Goal: Information Seeking & Learning: Learn about a topic

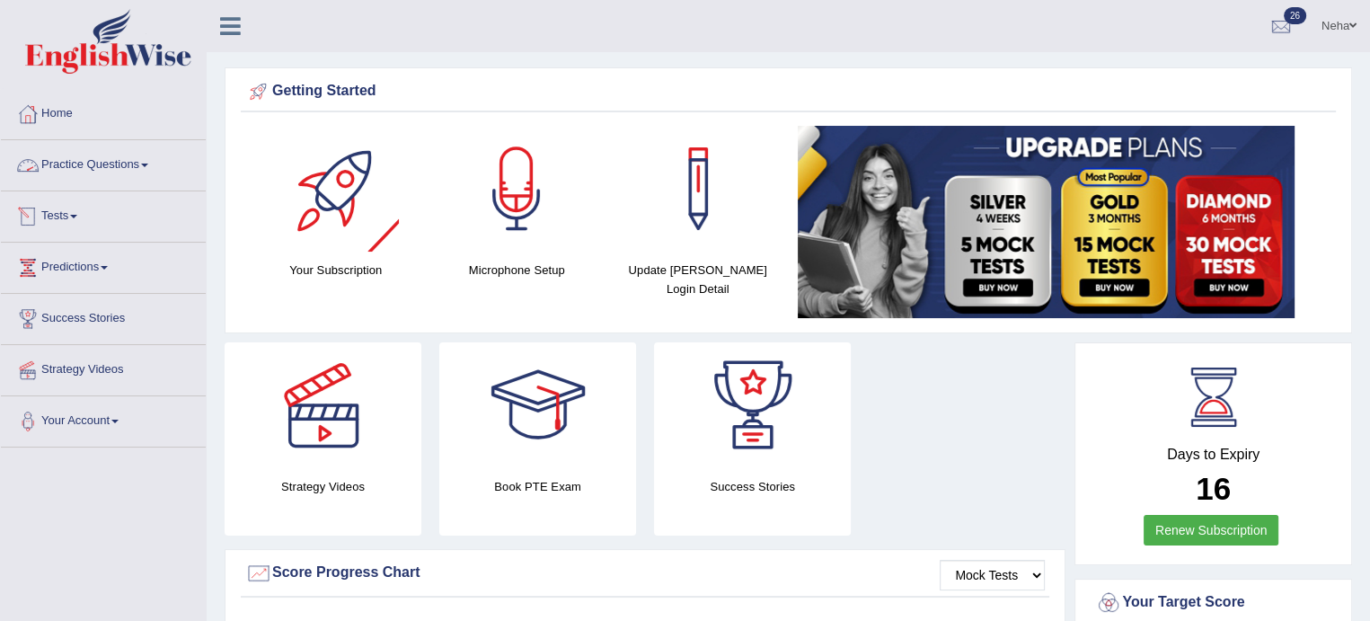
click at [79, 163] on link "Practice Questions" at bounding box center [103, 162] width 205 height 45
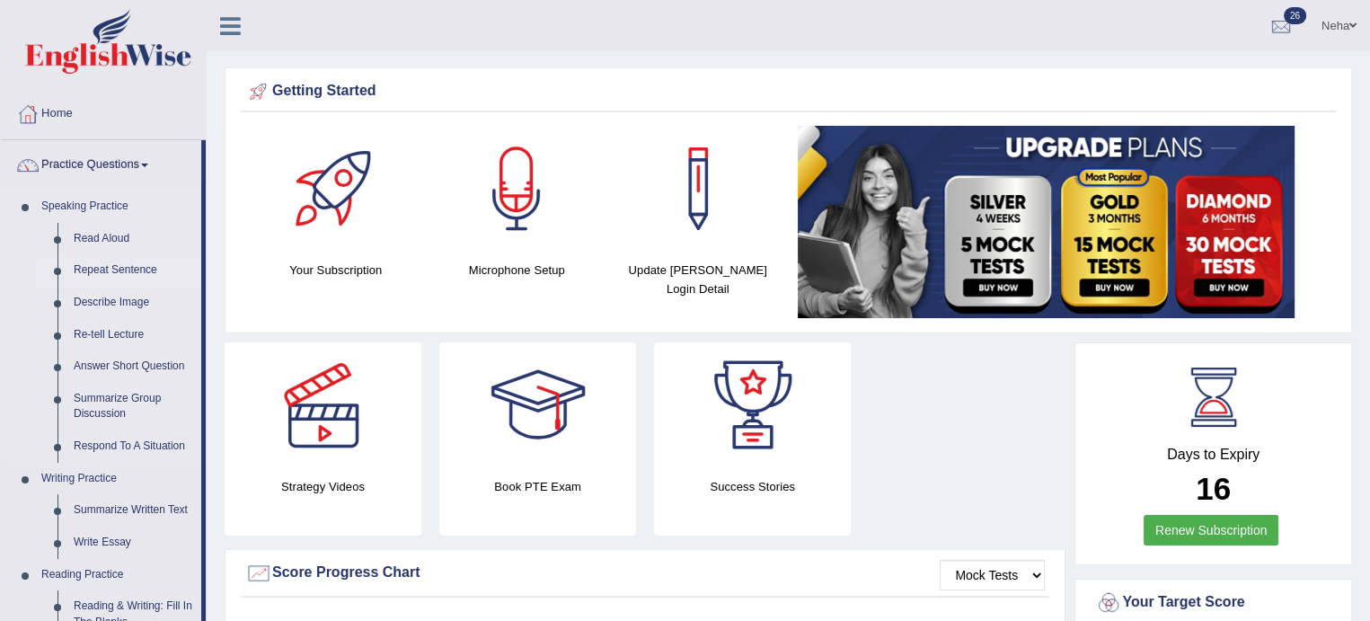
click at [97, 271] on link "Repeat Sentence" at bounding box center [134, 270] width 136 height 32
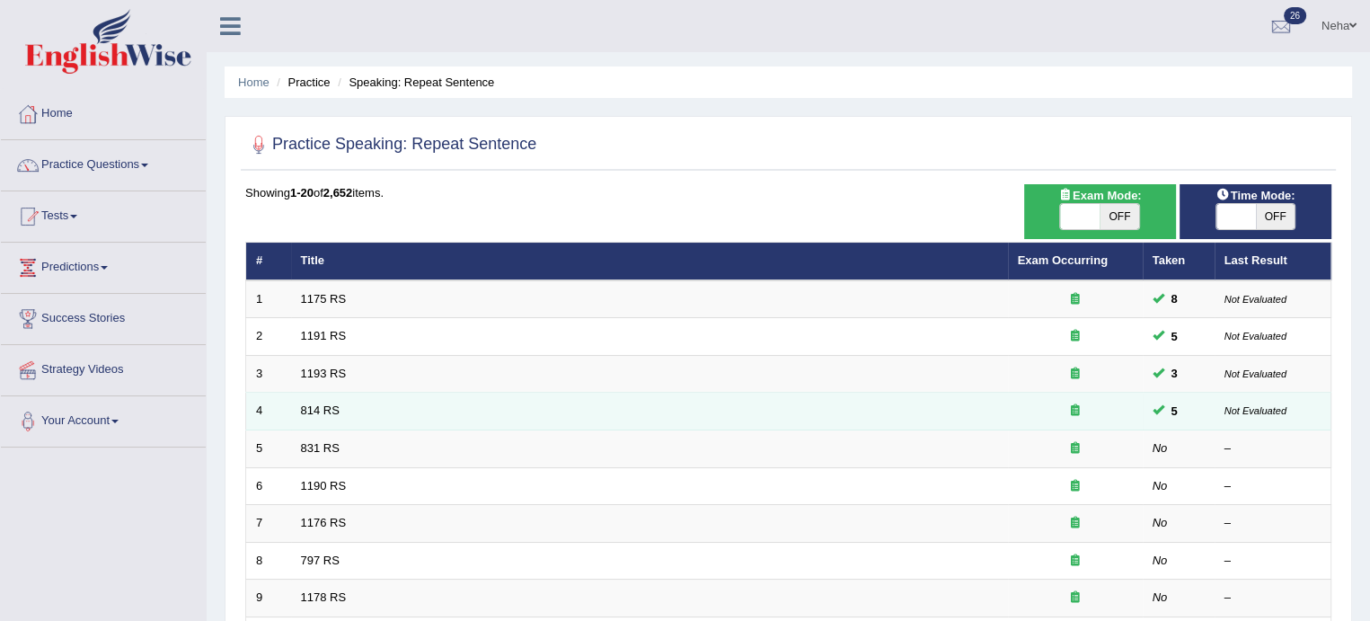
scroll to position [140, 0]
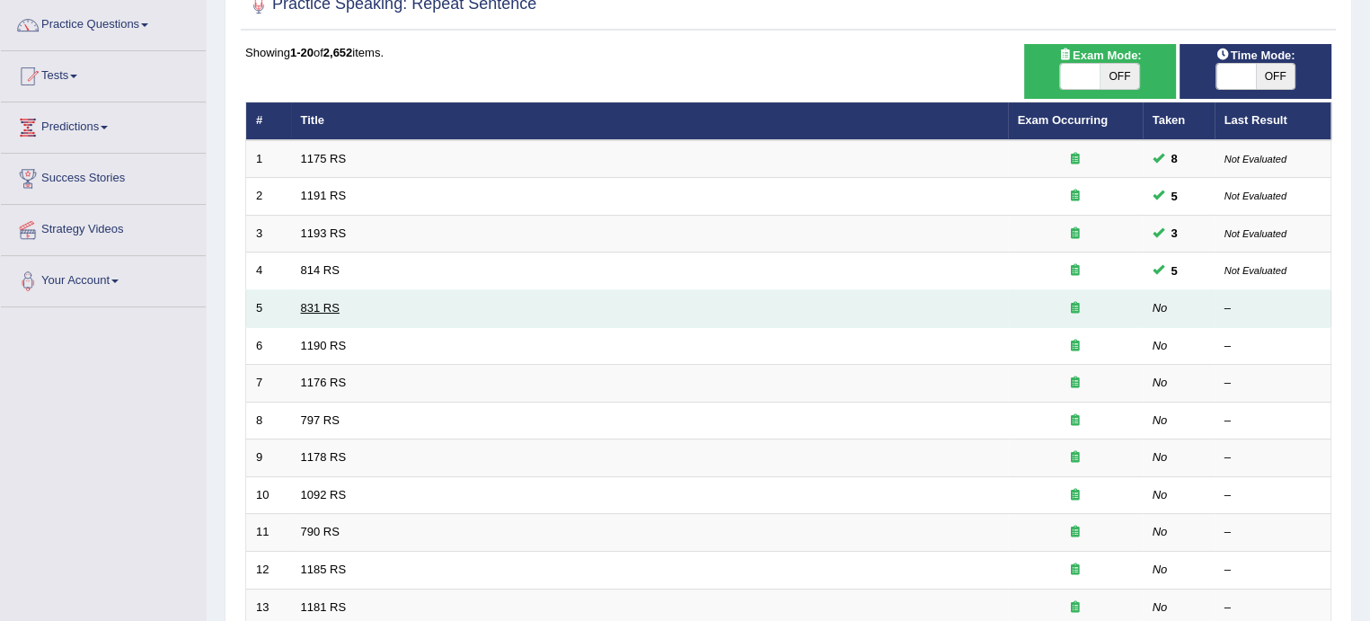
click at [327, 303] on link "831 RS" at bounding box center [320, 307] width 39 height 13
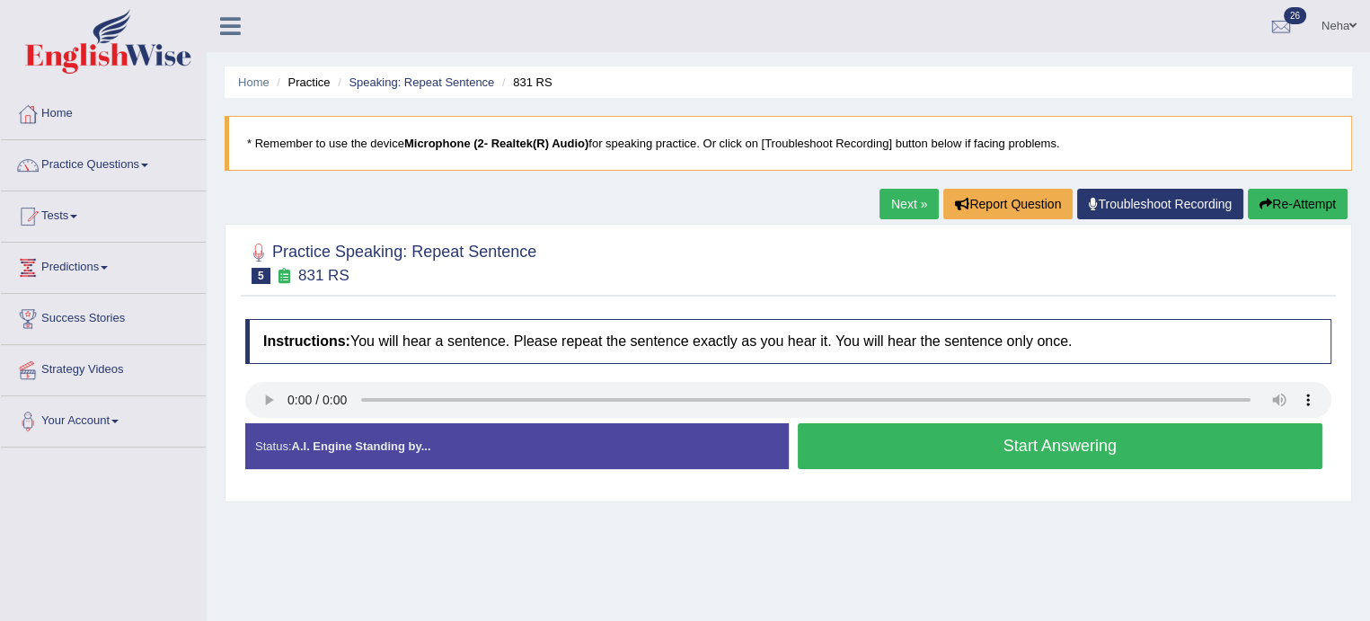
click at [938, 458] on button "Start Answering" at bounding box center [1061, 446] width 526 height 46
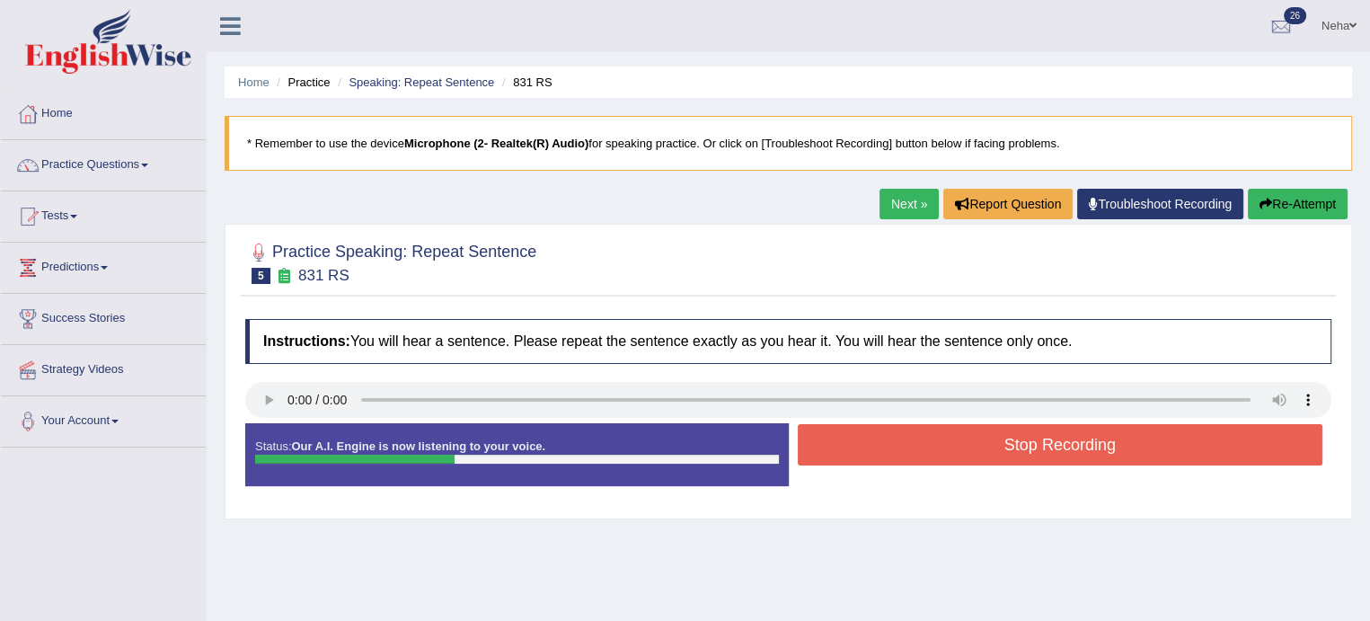
click at [938, 458] on button "Stop Recording" at bounding box center [1061, 444] width 526 height 41
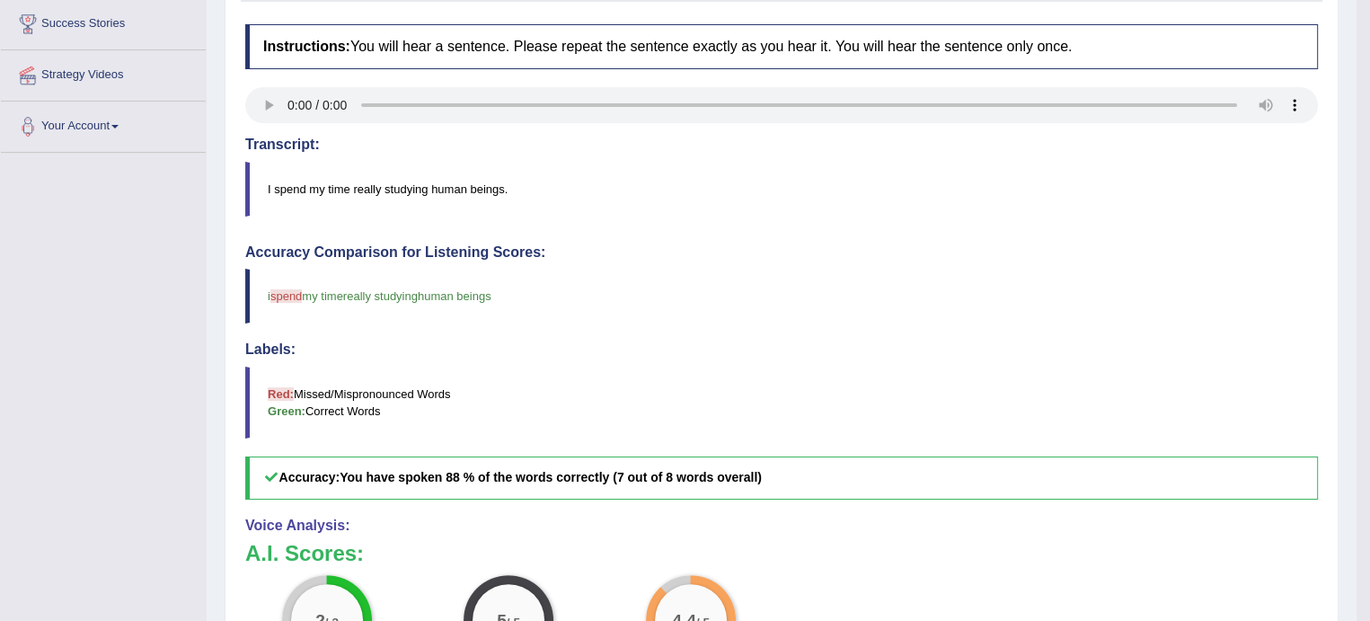
scroll to position [151, 0]
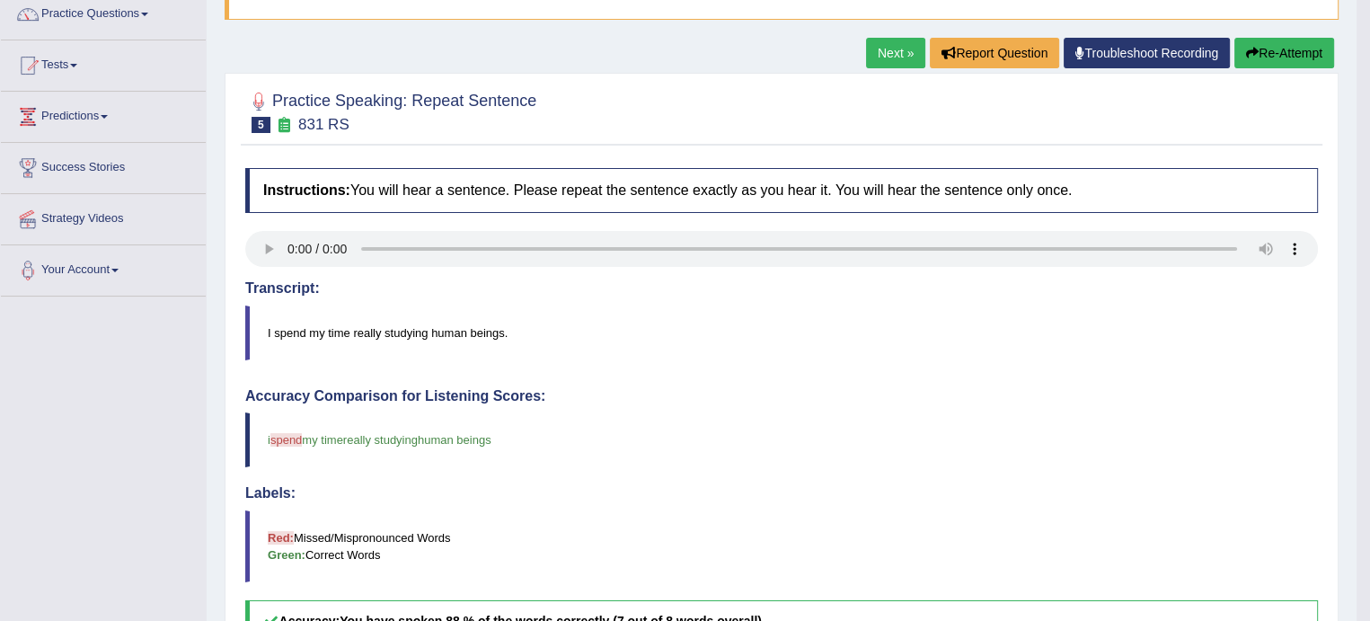
click at [1261, 44] on button "Re-Attempt" at bounding box center [1285, 53] width 100 height 31
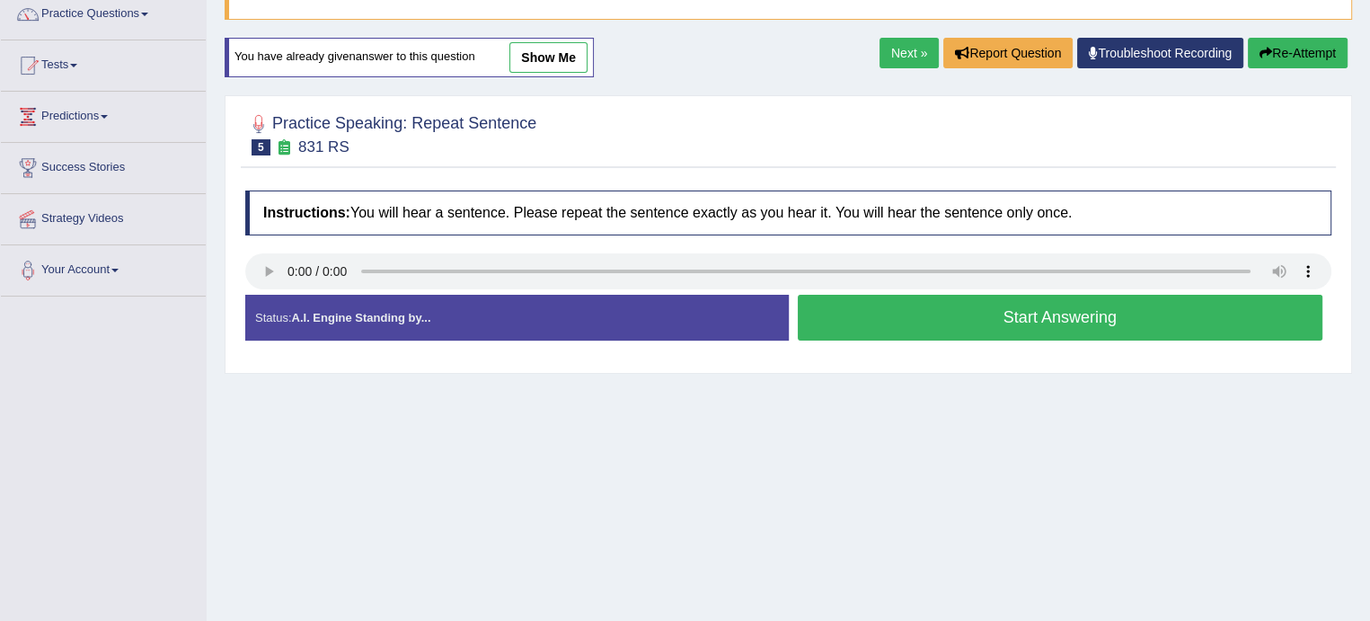
click at [835, 314] on button "Start Answering" at bounding box center [1061, 318] width 526 height 46
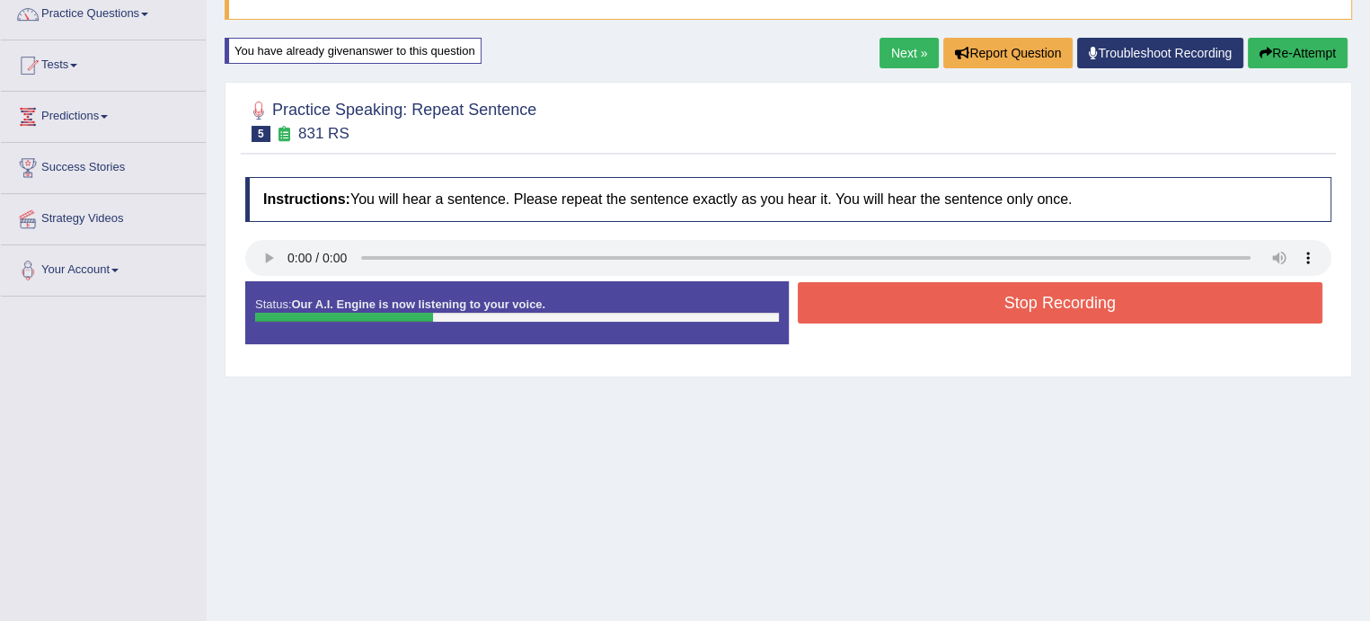
click at [835, 314] on button "Stop Recording" at bounding box center [1061, 302] width 526 height 41
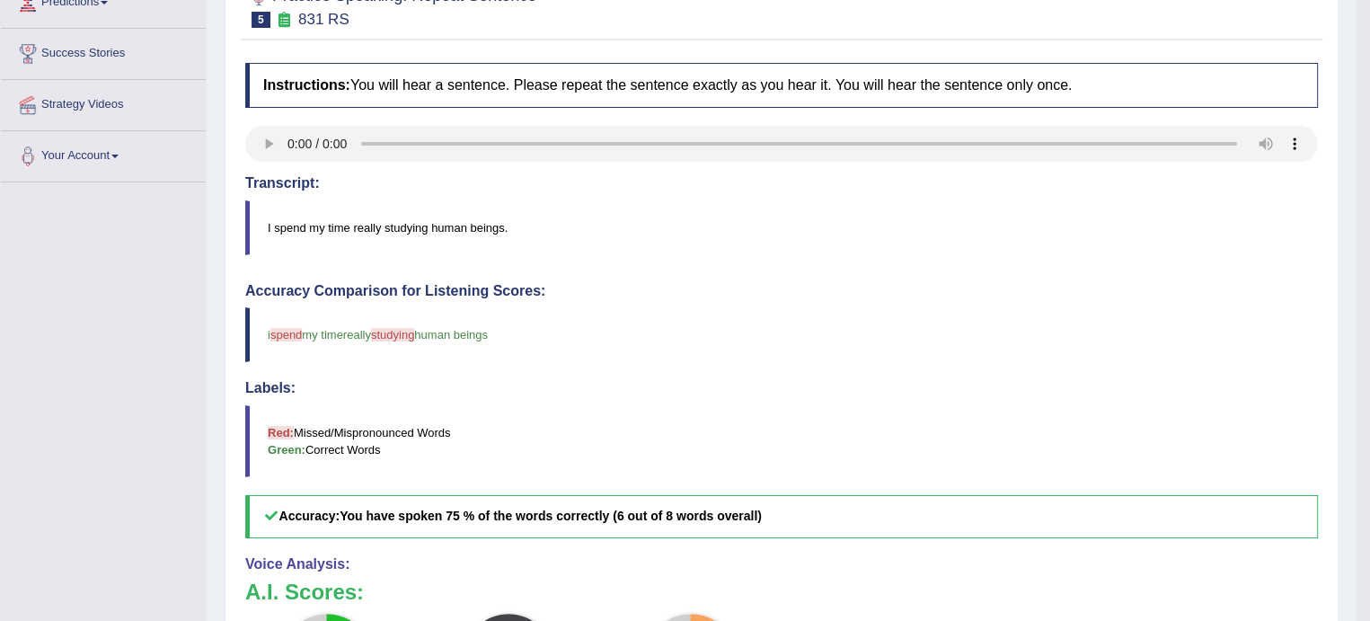
scroll to position [118, 0]
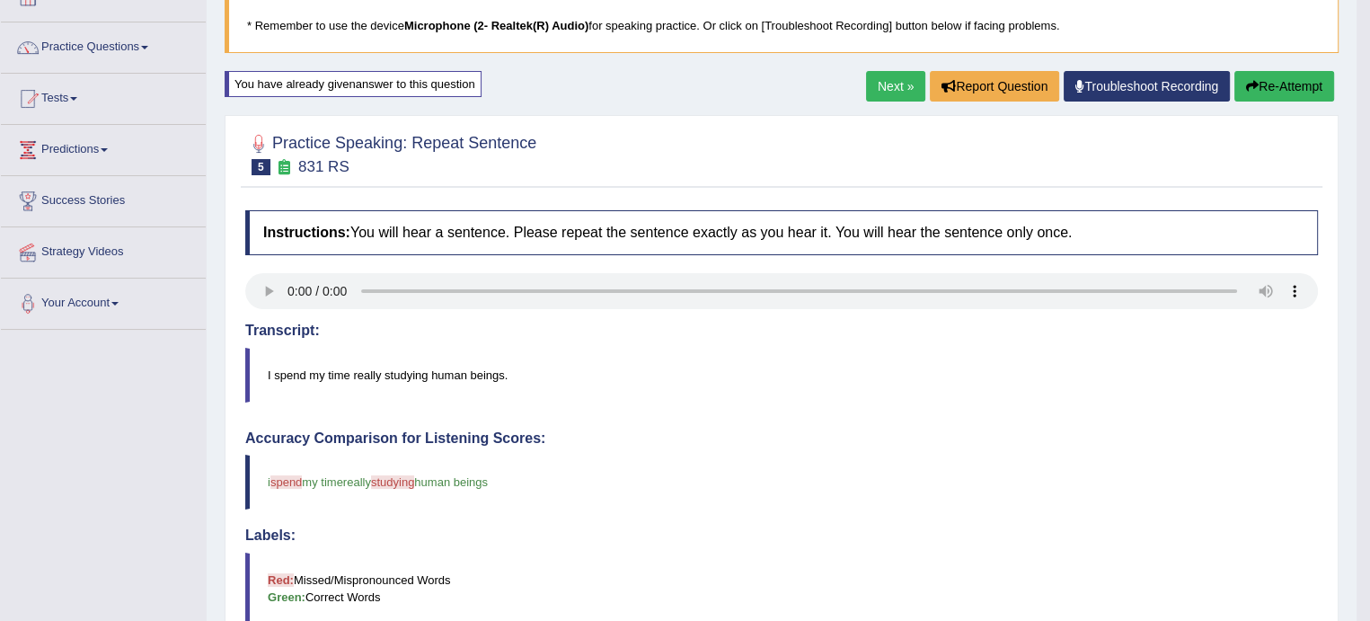
click at [1281, 74] on button "Re-Attempt" at bounding box center [1285, 86] width 100 height 31
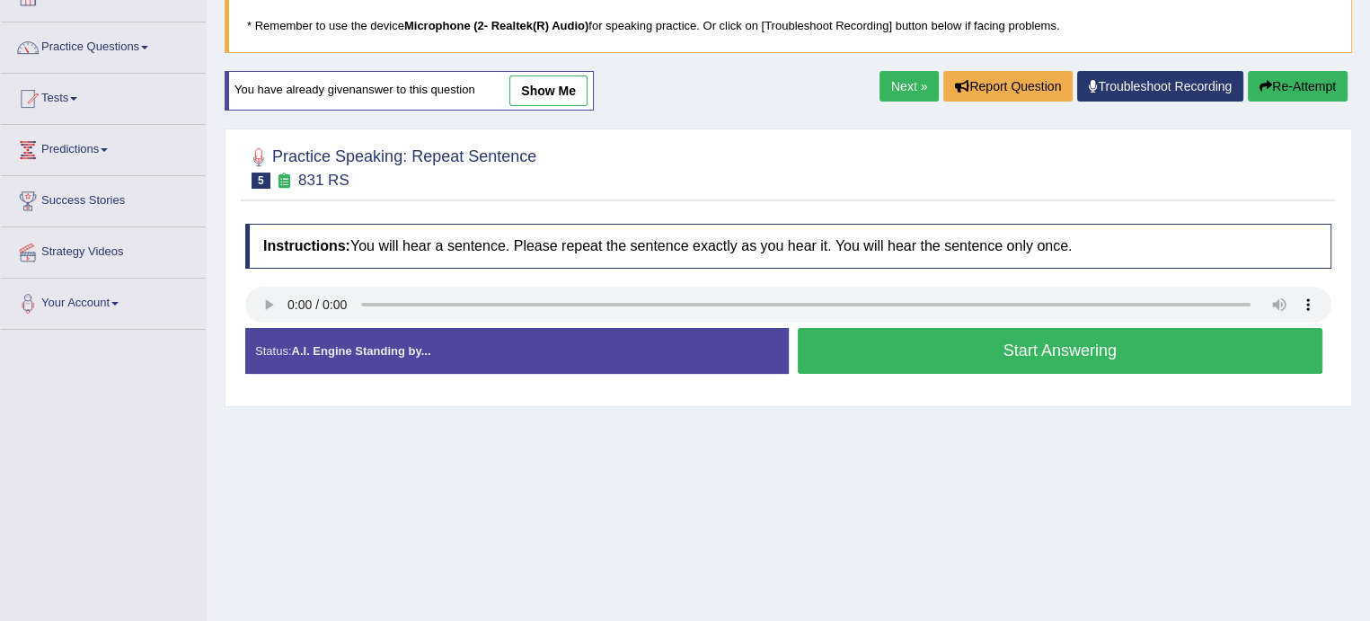
click at [912, 364] on button "Start Answering" at bounding box center [1061, 351] width 526 height 46
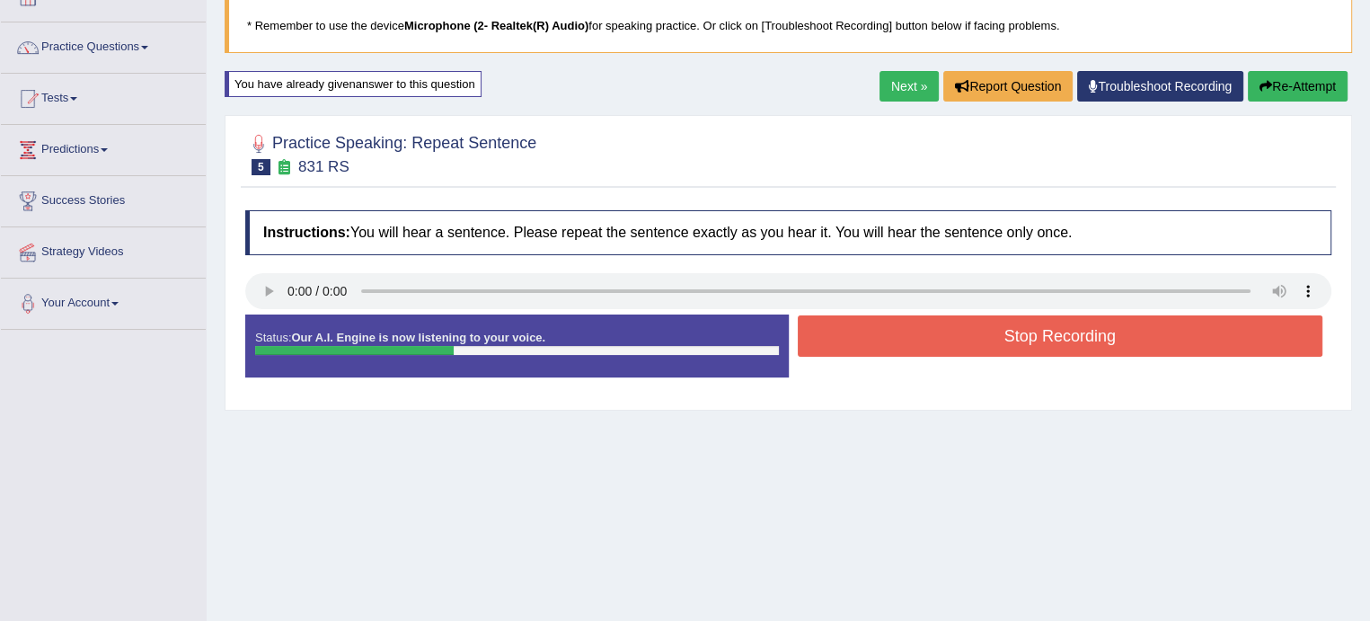
click at [917, 348] on button "Stop Recording" at bounding box center [1061, 335] width 526 height 41
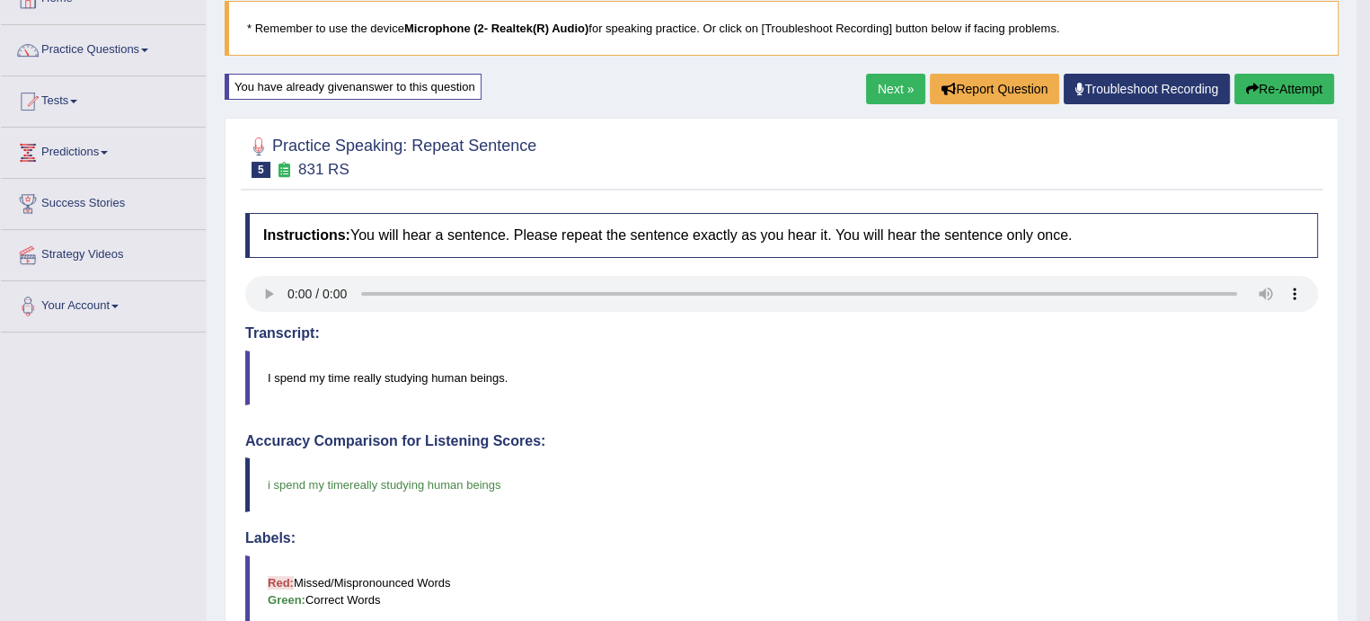
scroll to position [113, 0]
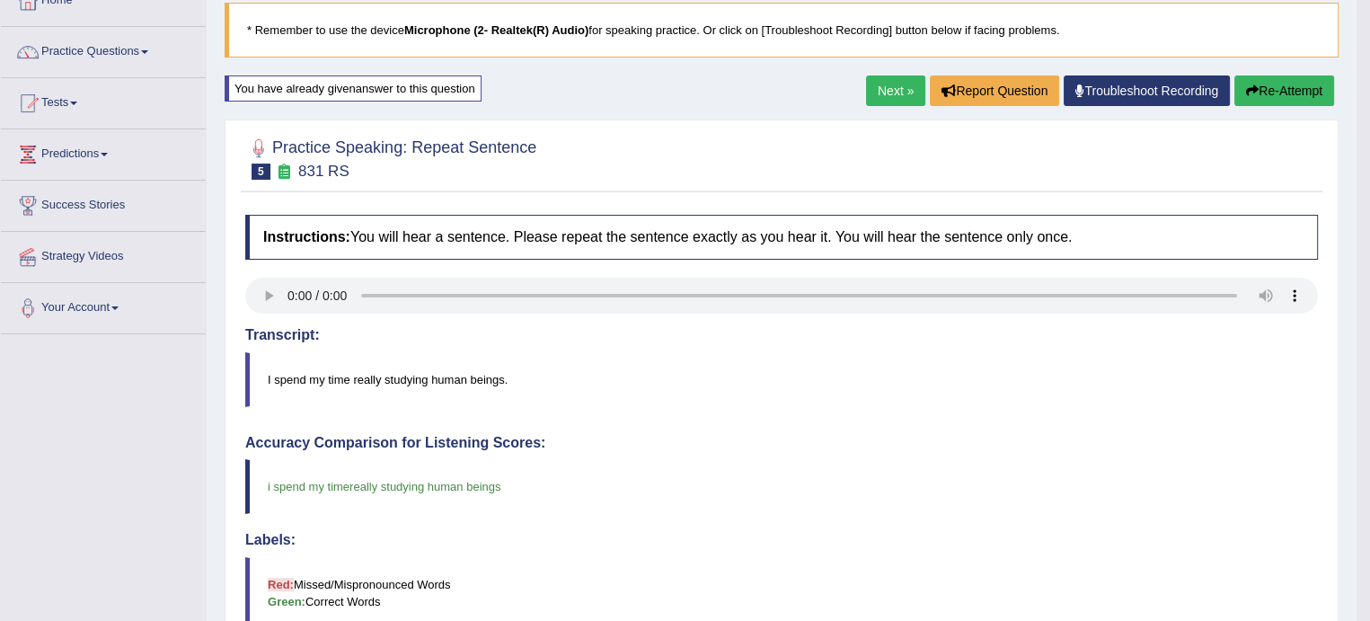
click at [890, 101] on link "Next »" at bounding box center [895, 90] width 59 height 31
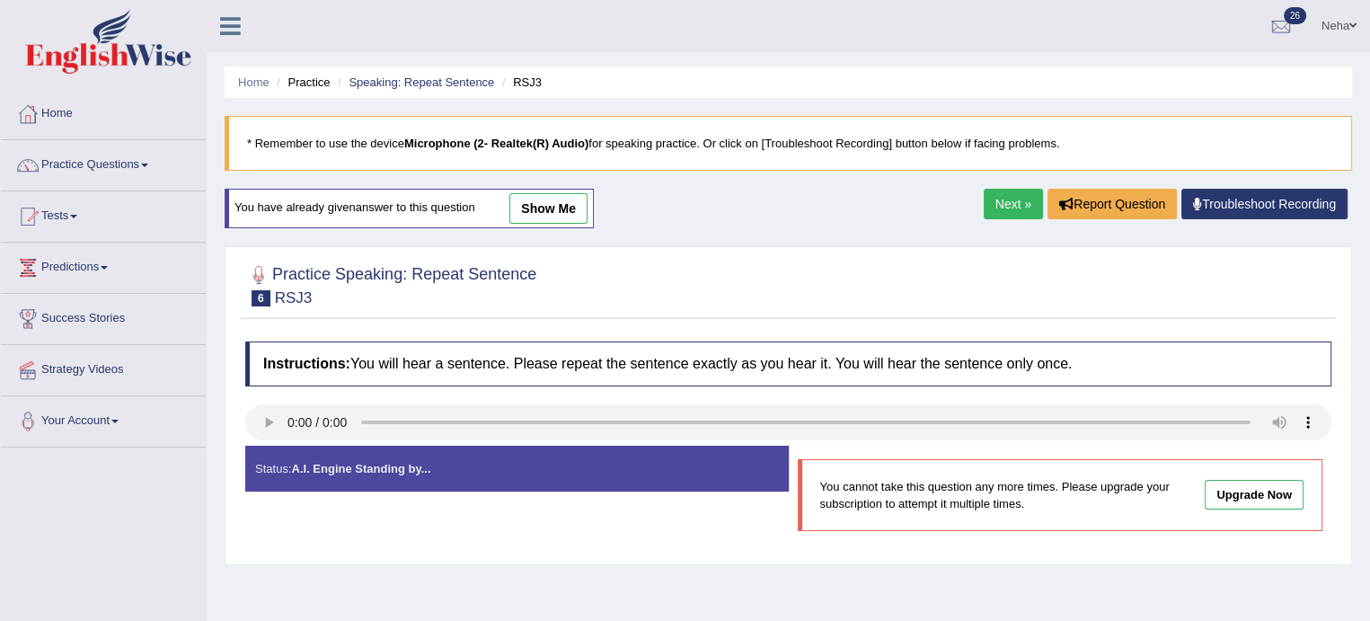
click at [1006, 208] on link "Next »" at bounding box center [1013, 204] width 59 height 31
click at [155, 160] on link "Practice Questions" at bounding box center [103, 162] width 205 height 45
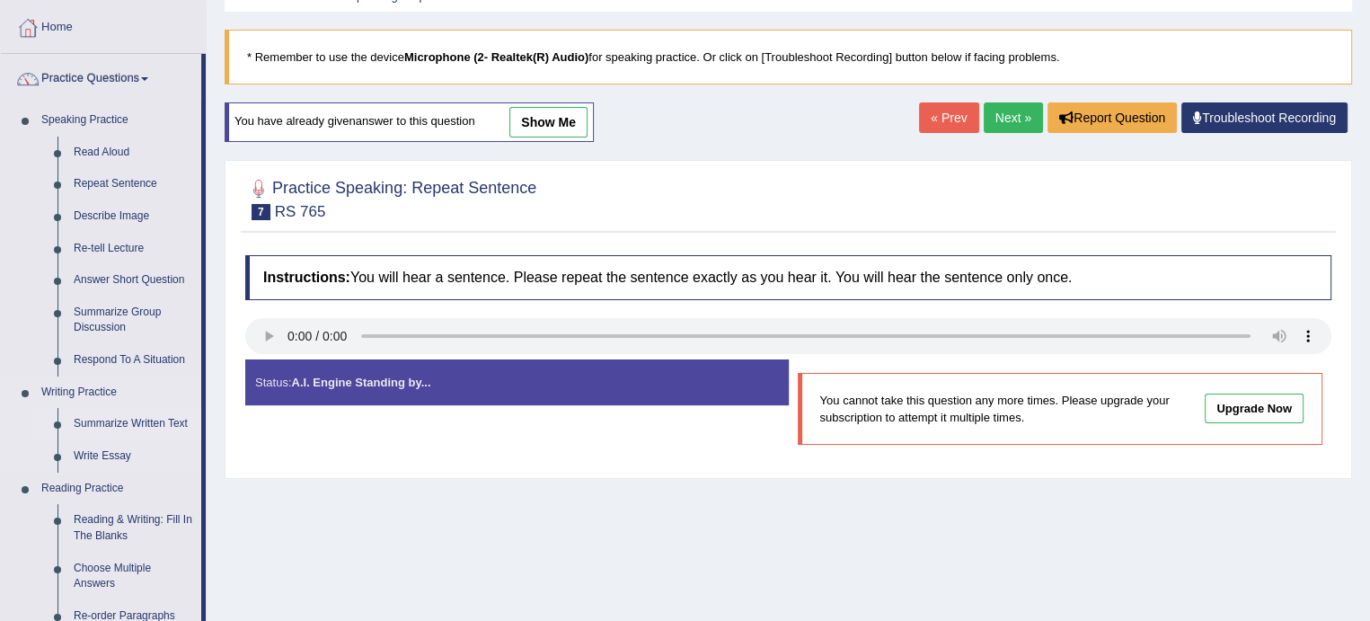
scroll to position [89, 0]
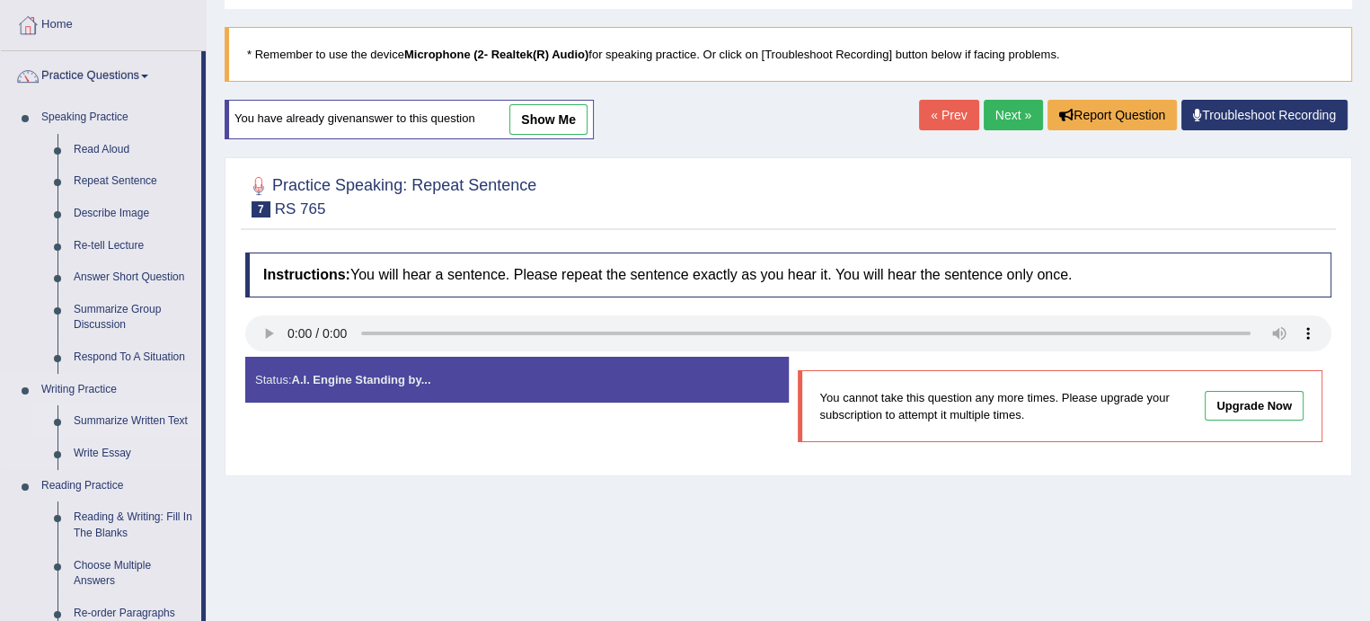
click at [145, 418] on link "Summarize Written Text" at bounding box center [134, 421] width 136 height 32
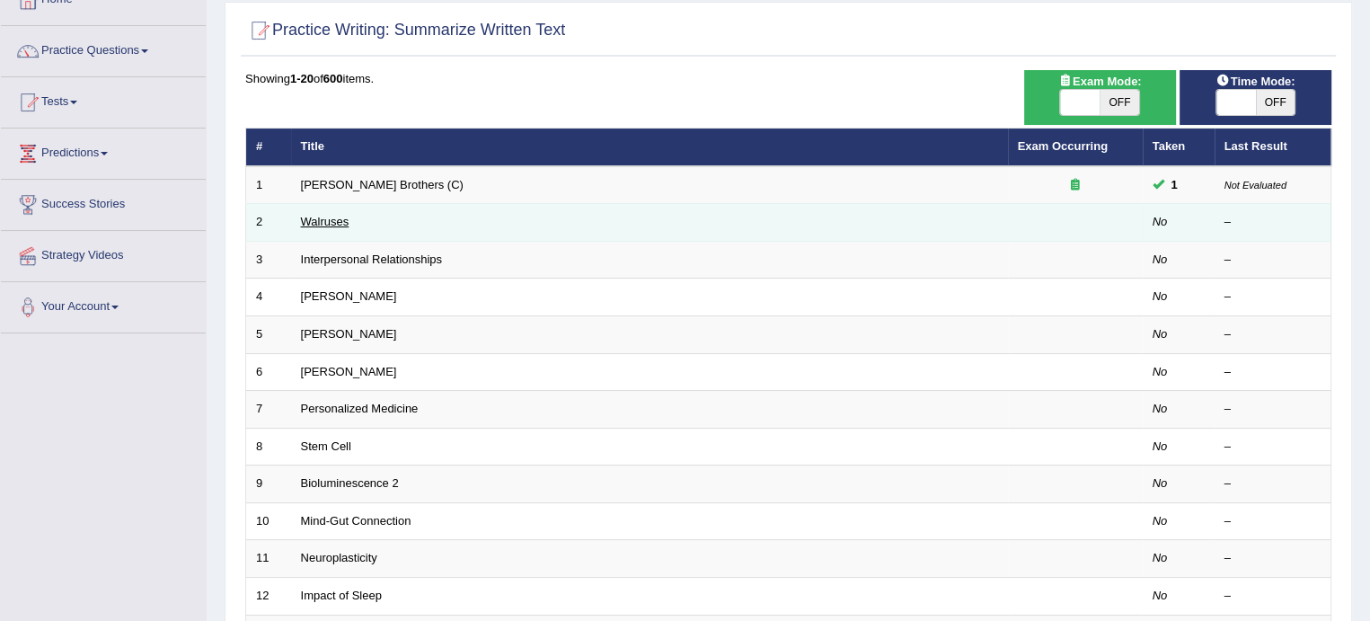
click at [320, 222] on link "Walruses" at bounding box center [325, 221] width 49 height 13
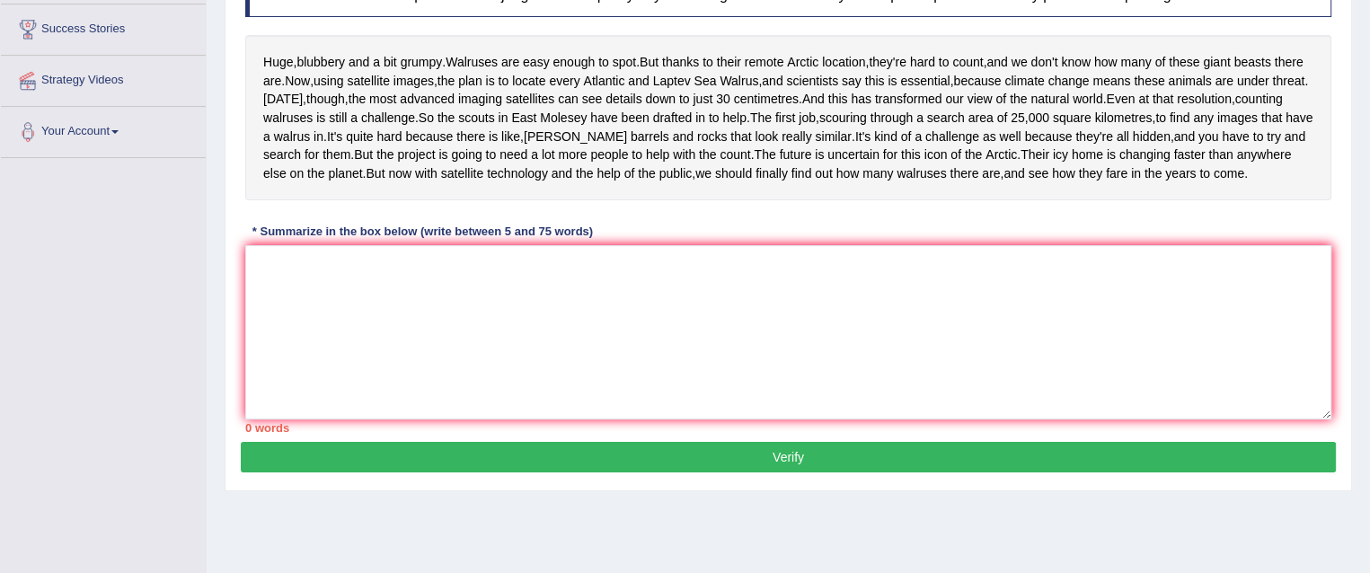
scroll to position [290, 0]
click at [829, 419] on textarea at bounding box center [788, 331] width 1086 height 174
type textarea "H"
click at [810, 372] on textarea at bounding box center [788, 331] width 1086 height 174
type textarea "T"
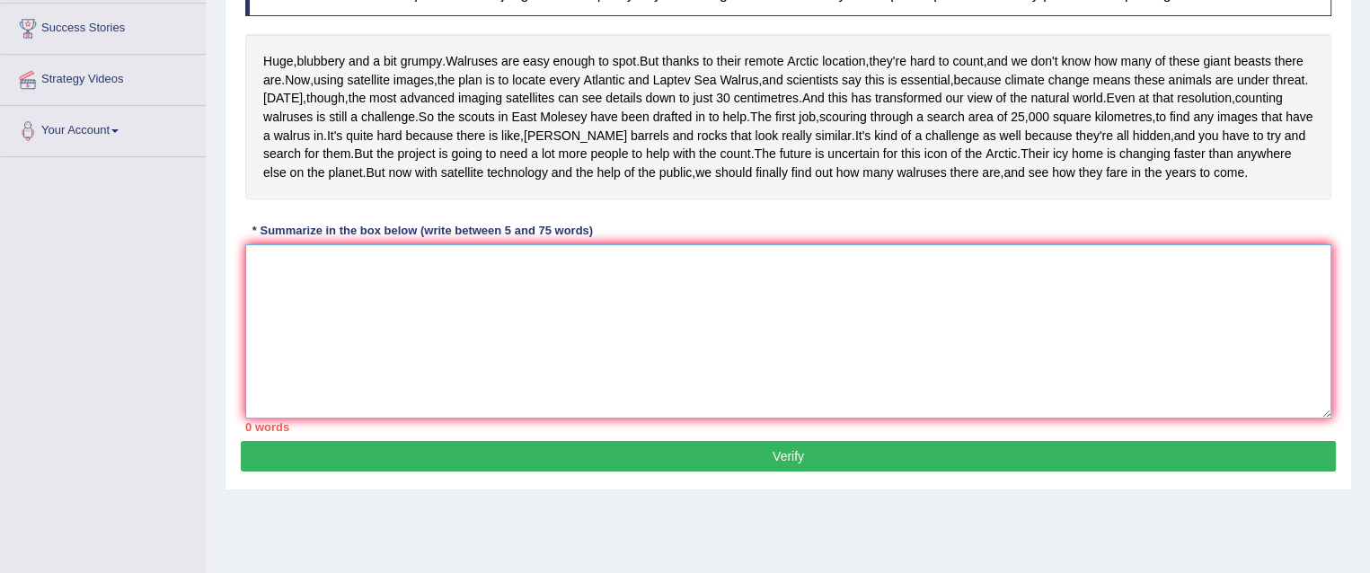
click at [695, 351] on textarea at bounding box center [788, 331] width 1086 height 174
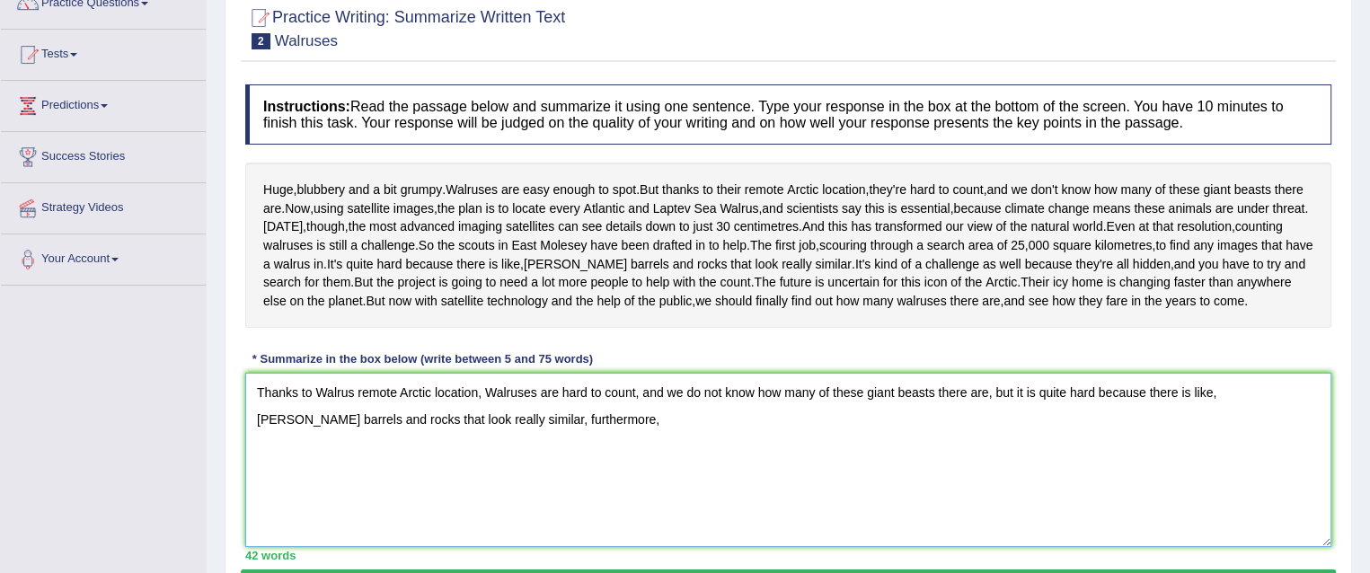
scroll to position [370, 0]
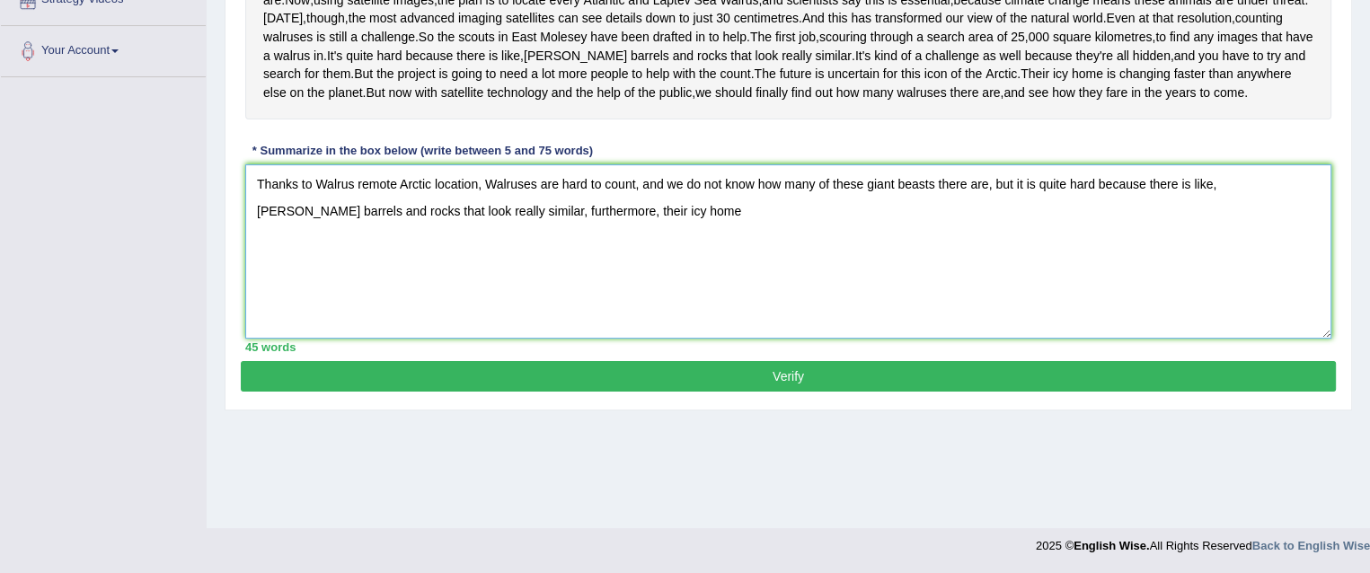
click at [663, 313] on textarea "Thanks to Walrus remote Arctic location, Walruses are hard to count, and we do …" at bounding box center [788, 251] width 1086 height 174
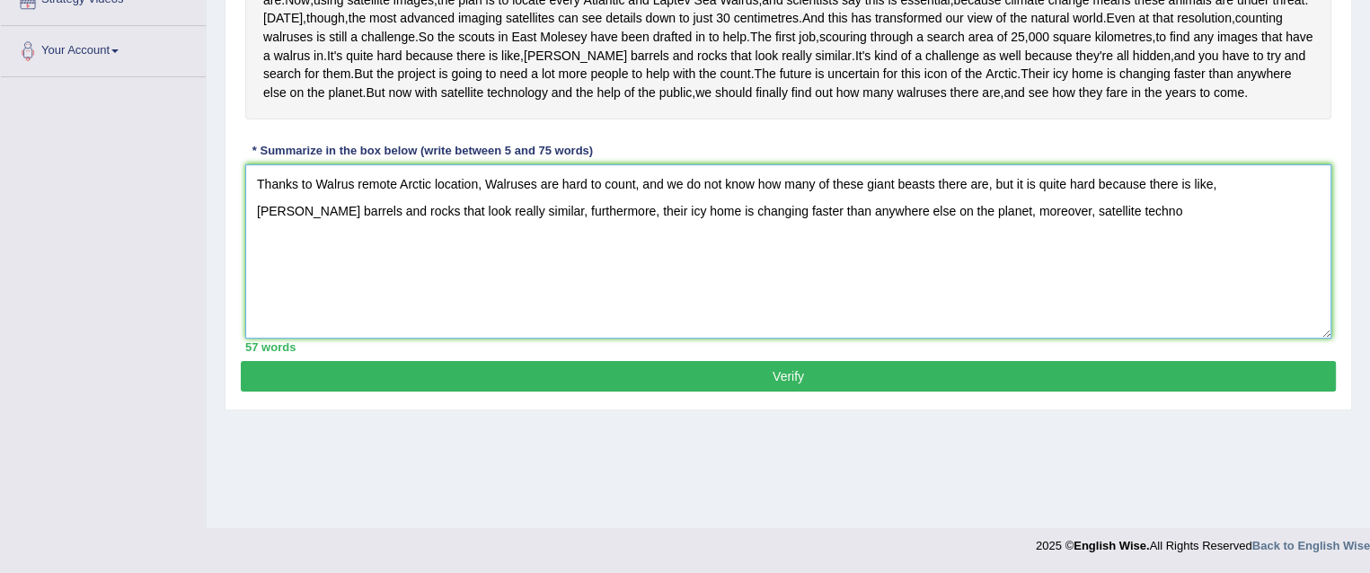
click at [923, 298] on textarea "Thanks to Walrus remote Arctic location, Walruses are hard to count, and we do …" at bounding box center [788, 251] width 1086 height 174
click at [1121, 320] on textarea "Thanks to Walrus remote Arctic location, Walruses are hard to count, and we do …" at bounding box center [788, 251] width 1086 height 174
click at [956, 306] on textarea "Thanks to Walrus remote Arctic location, Walruses are hard to count, and we do …" at bounding box center [788, 251] width 1086 height 174
click at [1091, 310] on textarea "Thanks to Walrus remote Arctic location, Walruses are hard to count, and we do …" at bounding box center [788, 251] width 1086 height 174
click at [1265, 309] on textarea "Thanks to Walrus remote Arctic location, Walruses are hard to count, and we do …" at bounding box center [788, 251] width 1086 height 174
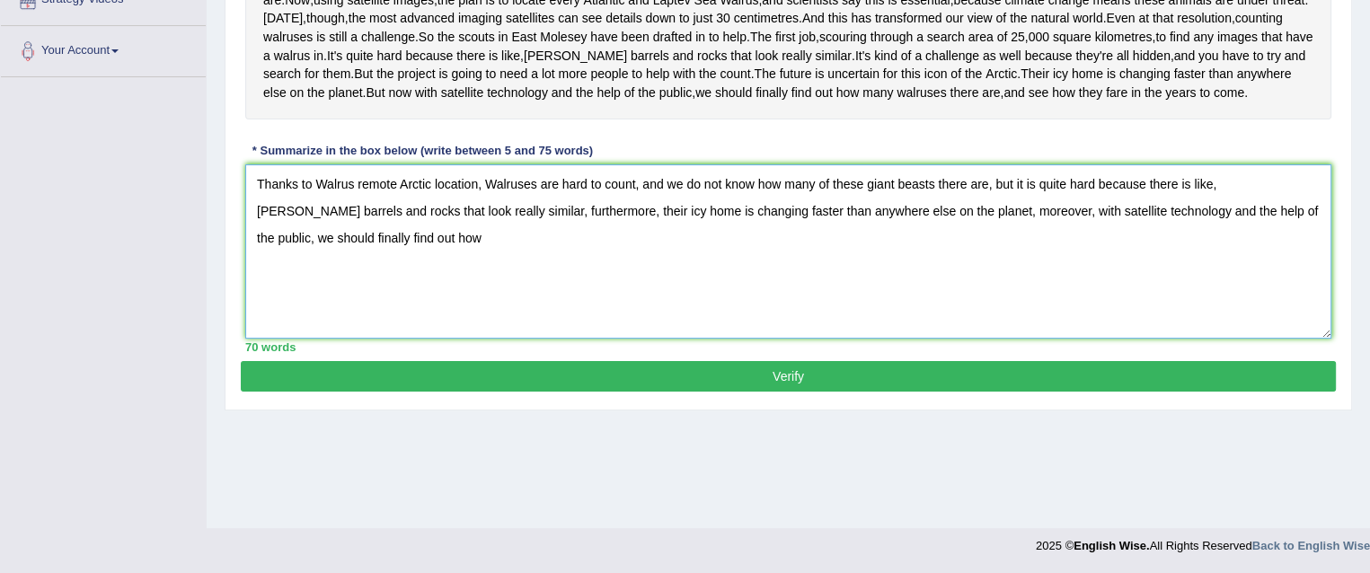
click at [373, 317] on textarea "Thanks to Walrus remote Arctic location, Walruses are hard to count, and we do …" at bounding box center [788, 251] width 1086 height 174
click at [372, 331] on textarea "Thanks to Walrus remote Arctic location, Walruses are hard to count, and we do …" at bounding box center [788, 251] width 1086 height 174
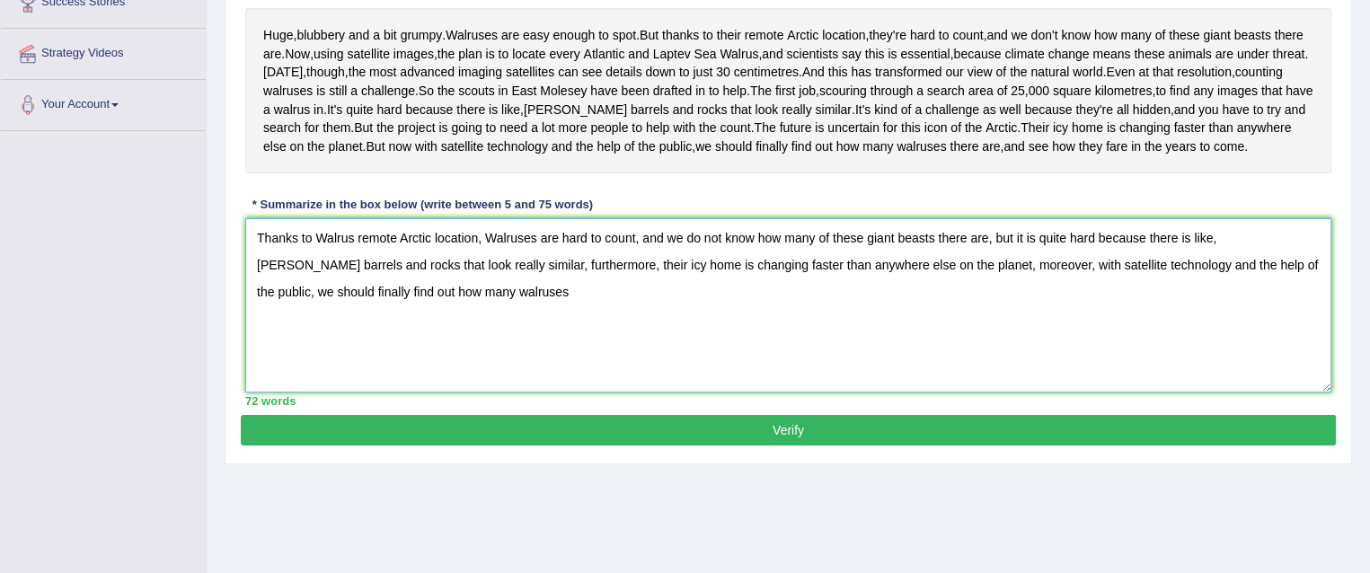
scroll to position [323, 0]
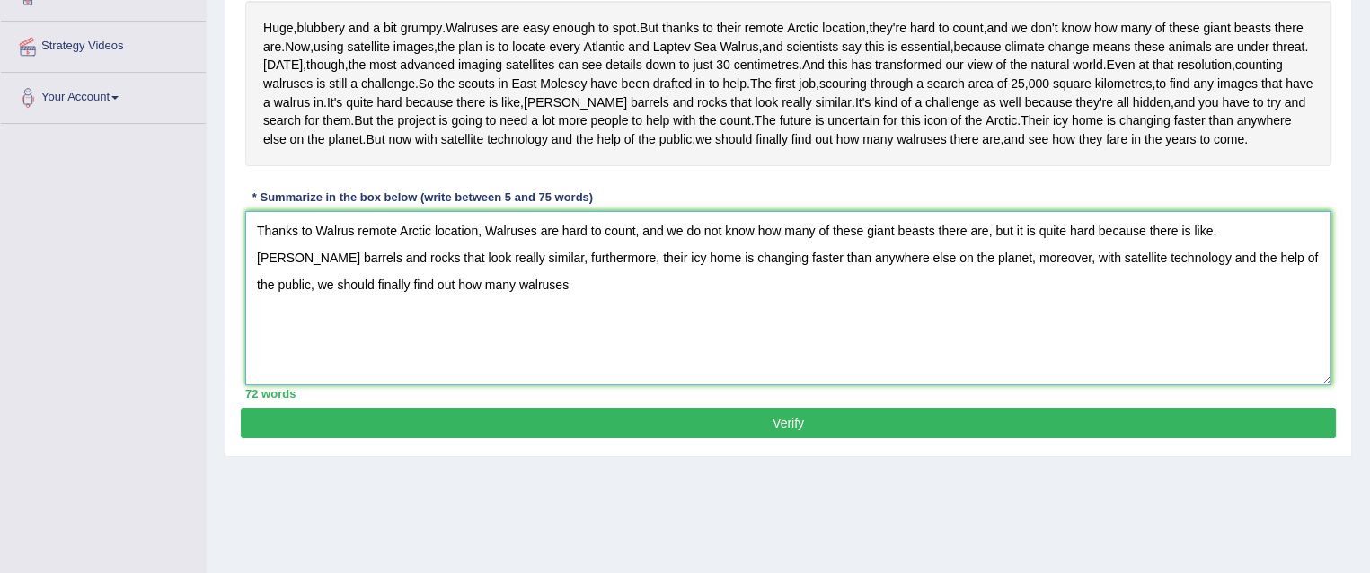
click at [467, 363] on textarea "Thanks to Walrus remote Arctic location, Walruses are hard to count, and we do …" at bounding box center [788, 298] width 1086 height 174
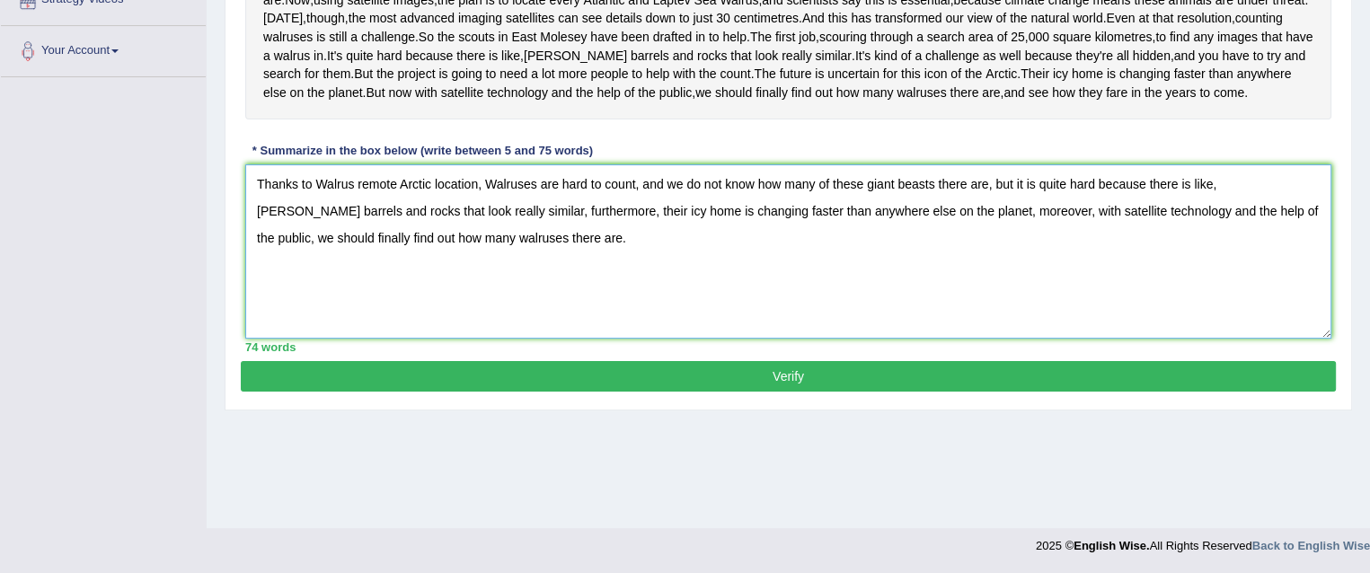
click at [485, 274] on textarea "Thanks to Walrus remote Arctic location, Walruses are hard to count, and we do …" at bounding box center [788, 251] width 1086 height 174
click at [350, 272] on textarea "Thanks to Walrus remote Arctic location, Walruses are hard to count, and we do …" at bounding box center [788, 251] width 1086 height 174
click at [352, 273] on textarea "Thanks to Walrus remote Arctic location, Walruses are hard to count, and we do …" at bounding box center [788, 251] width 1086 height 174
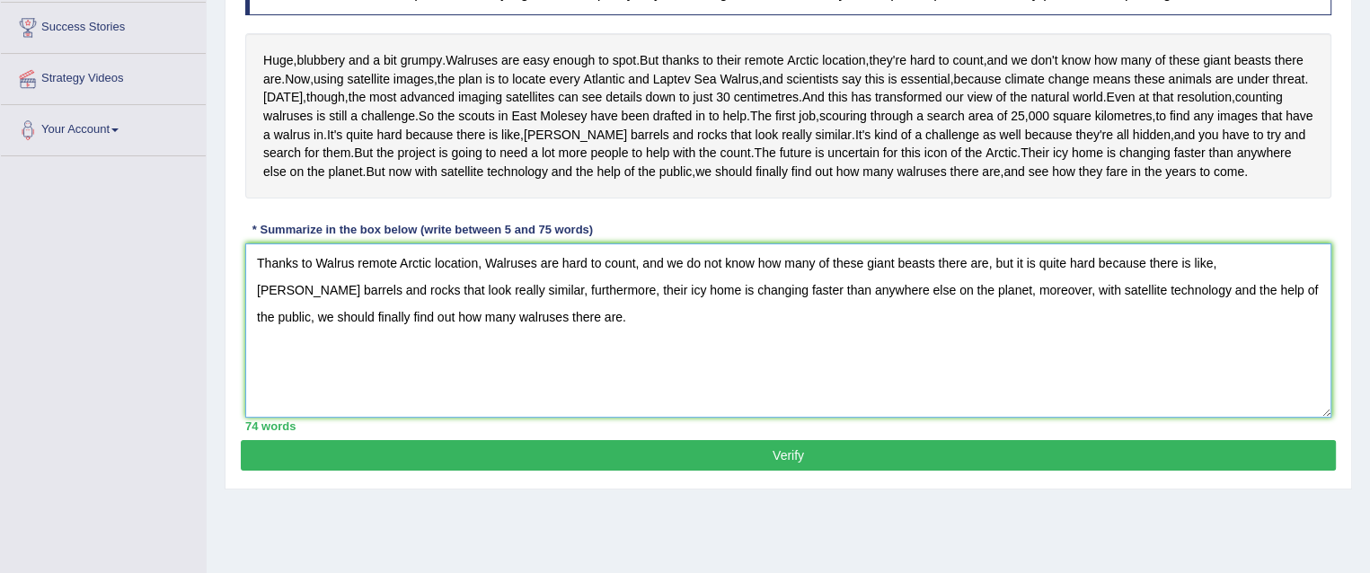
scroll to position [293, 0]
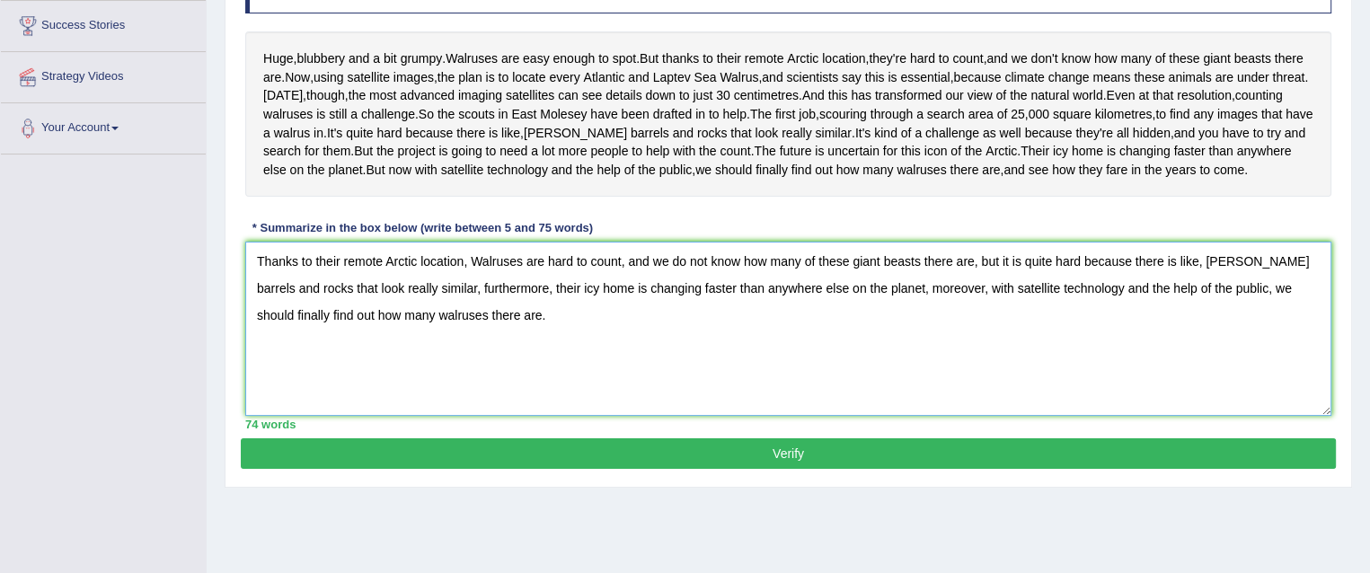
click at [483, 349] on textarea "Thanks to their remote Arctic location, Walruses are hard to count, and we do n…" at bounding box center [788, 329] width 1086 height 174
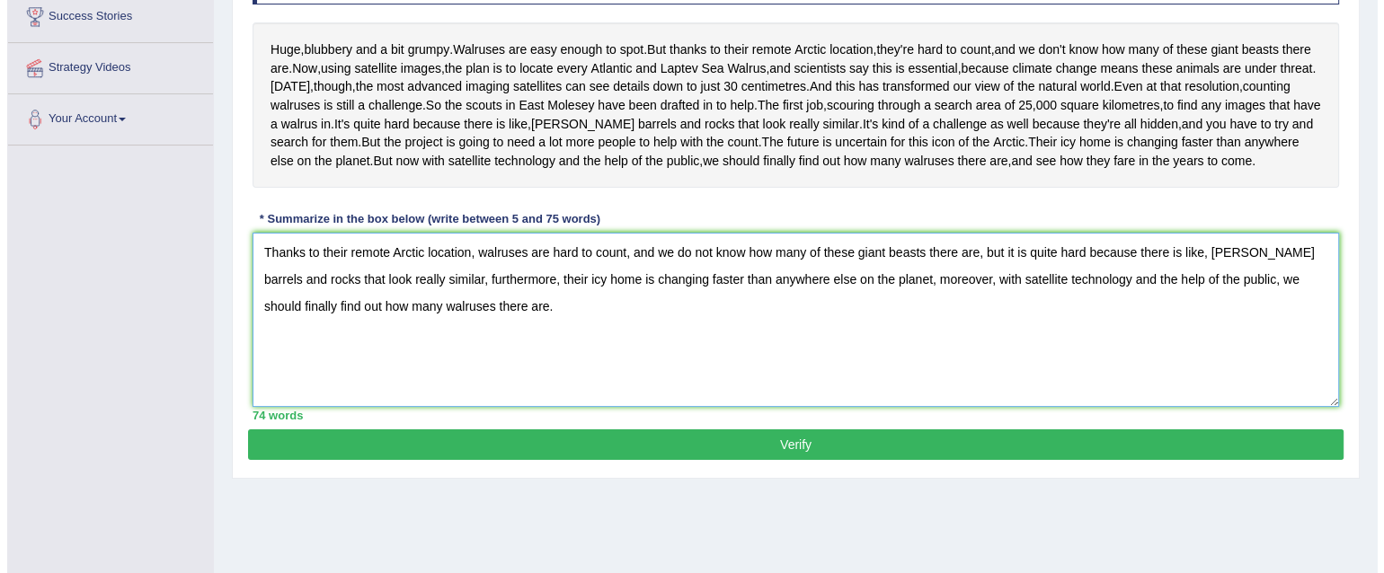
scroll to position [370, 0]
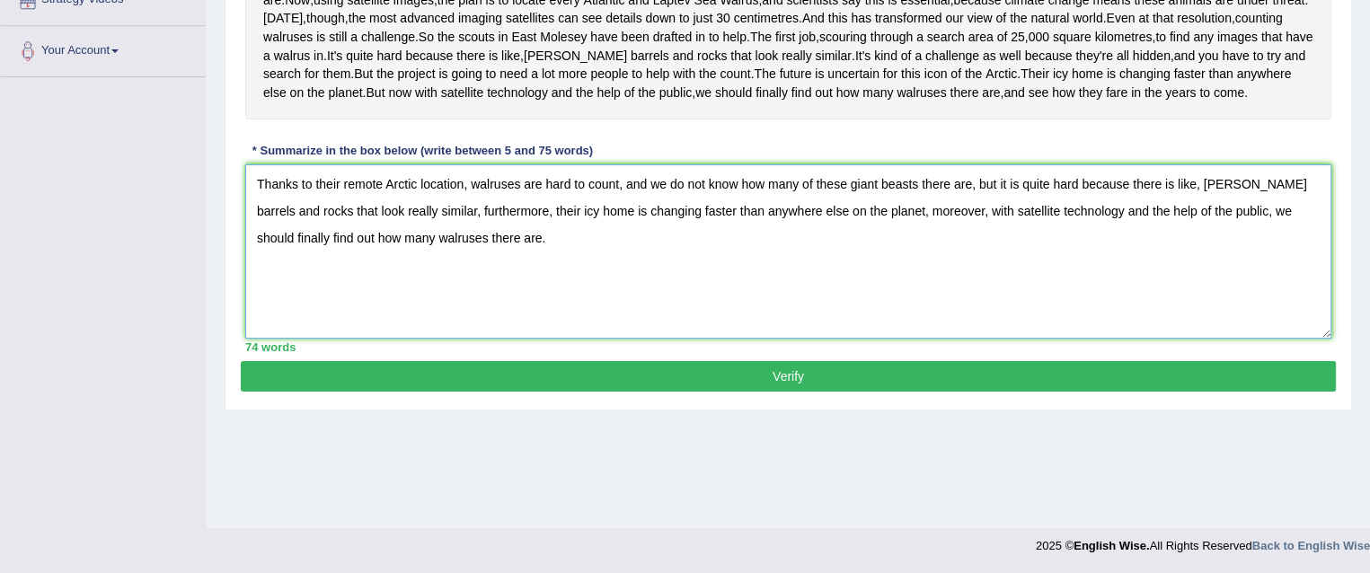
type textarea "Thanks to their remote Arctic location, walruses are hard to count, and we do n…"
click at [568, 392] on button "Verify" at bounding box center [788, 376] width 1095 height 31
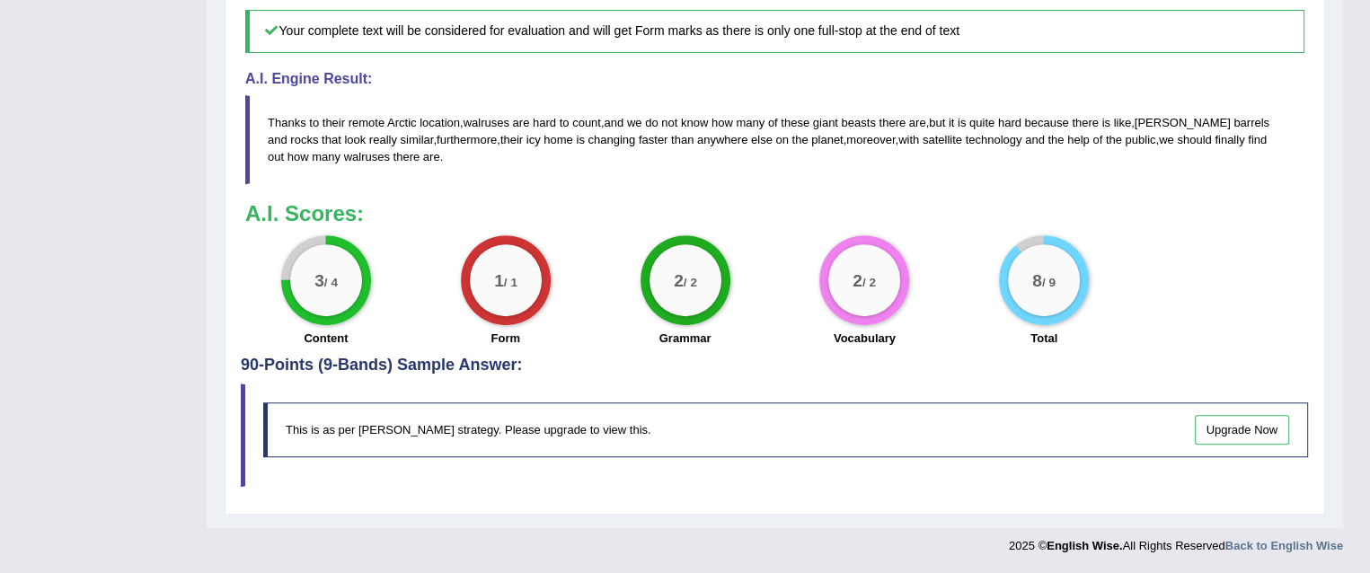
scroll to position [787, 0]
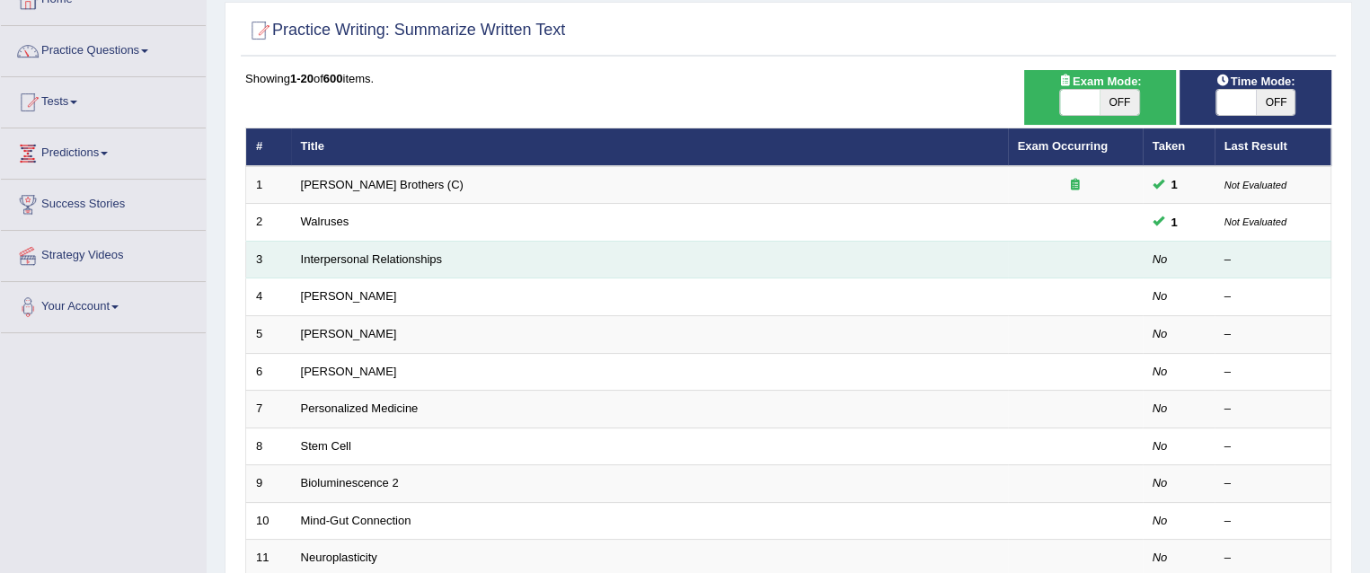
drag, startPoint x: 0, startPoint y: 0, endPoint x: 367, endPoint y: 248, distance: 442.6
click at [367, 248] on td "Interpersonal Relationships" at bounding box center [649, 260] width 717 height 38
click at [404, 259] on link "Interpersonal Relationships" at bounding box center [372, 258] width 142 height 13
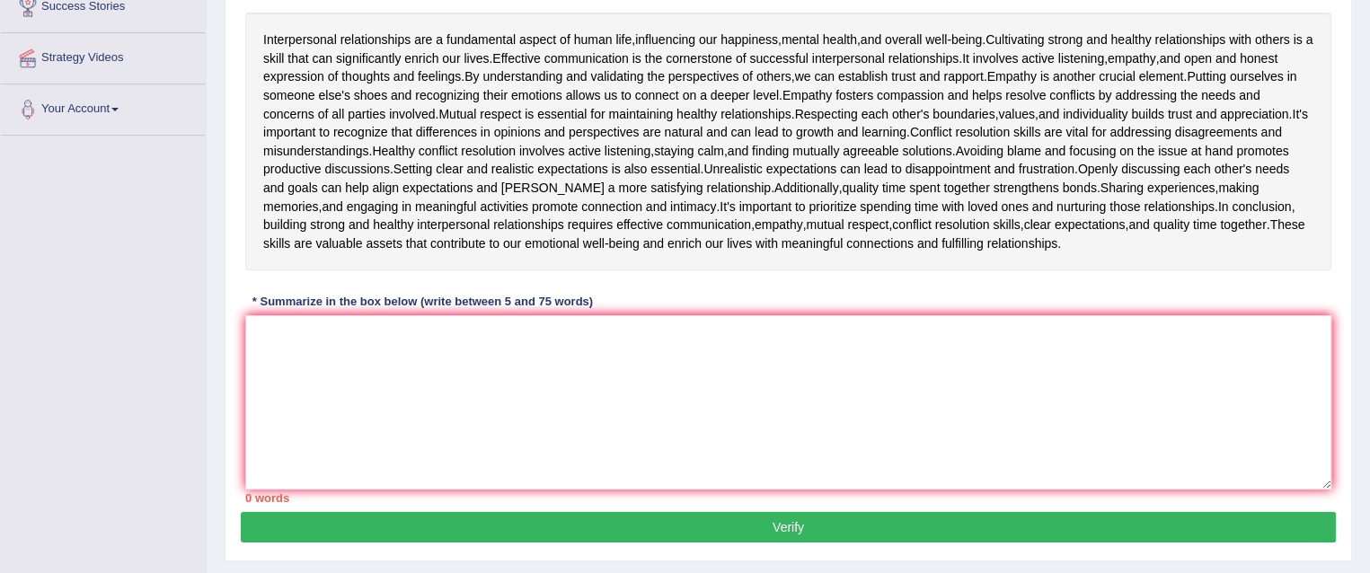
scroll to position [311, 0]
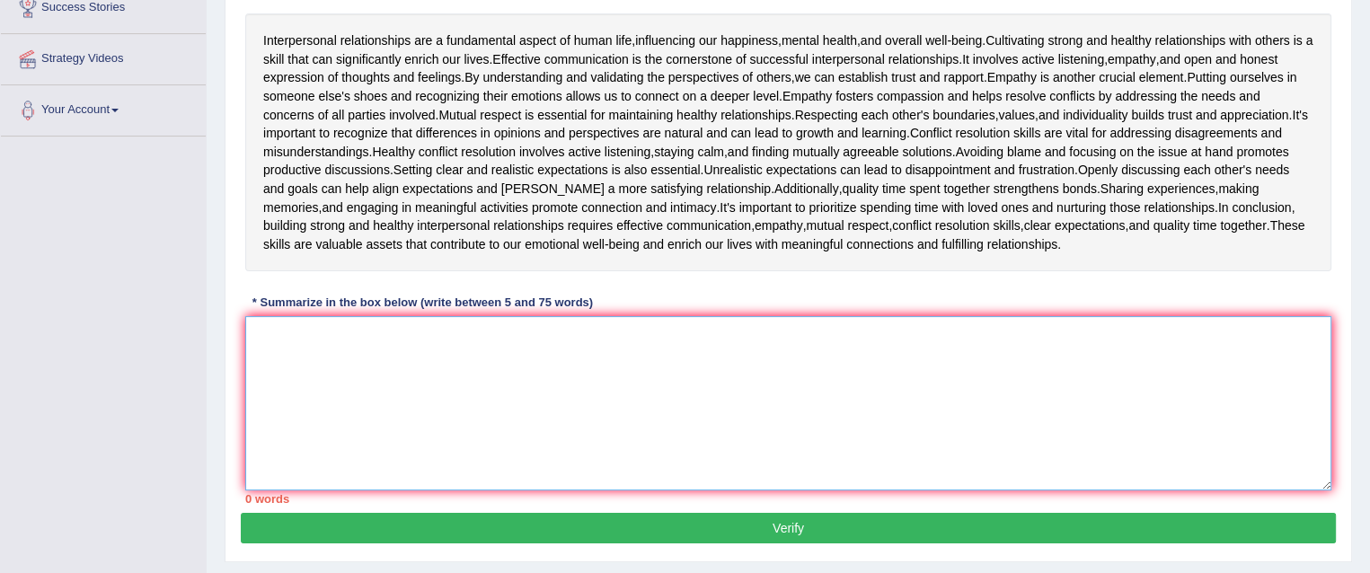
click at [415, 371] on textarea at bounding box center [788, 403] width 1086 height 174
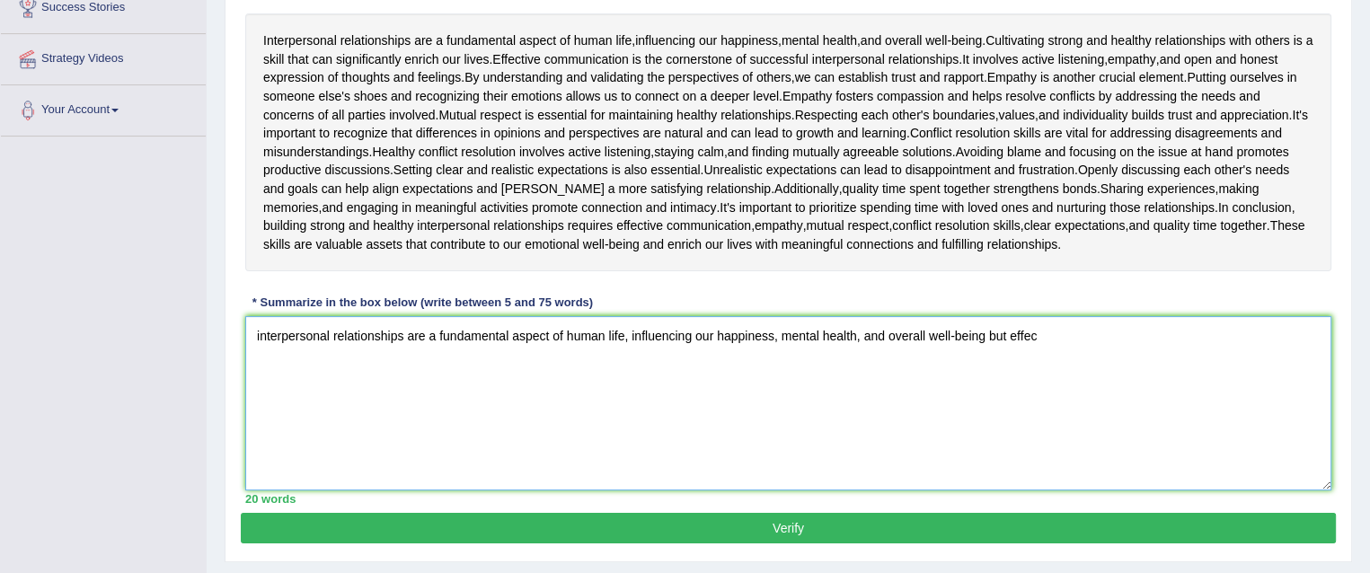
click at [985, 335] on textarea "interpersonal relationships are a fundamental aspect of human life, influencing…" at bounding box center [788, 403] width 1086 height 174
click at [1104, 340] on textarea "interpersonal relationships are a fundamental aspect of human life, influencing…" at bounding box center [788, 403] width 1086 height 174
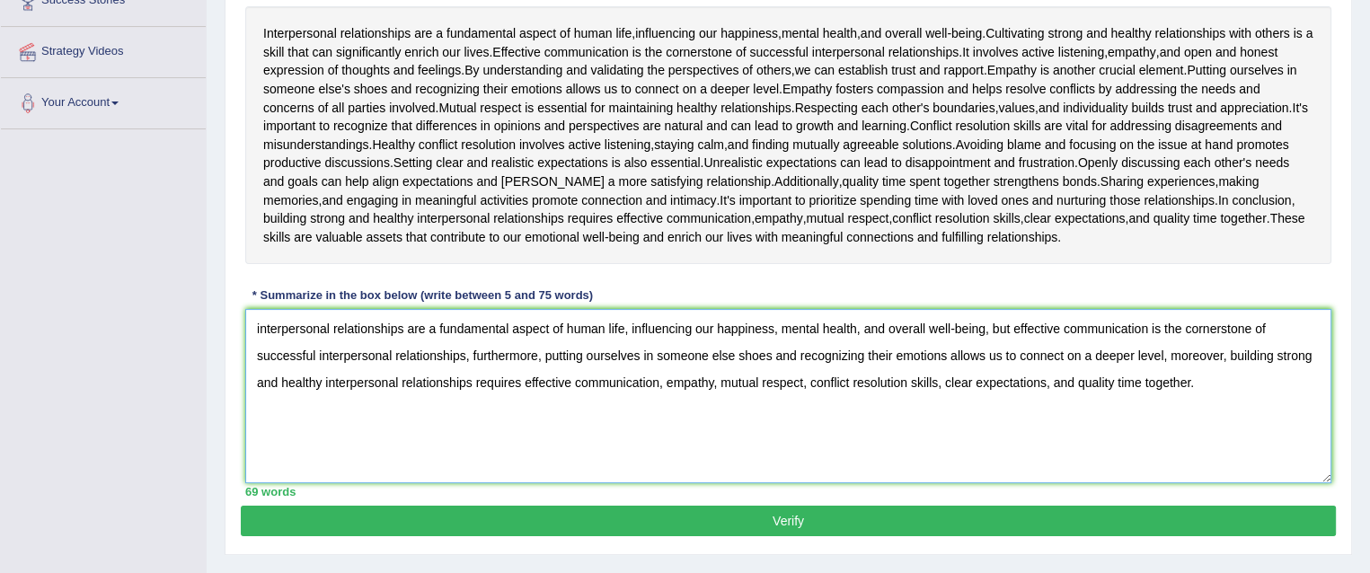
scroll to position [308, 0]
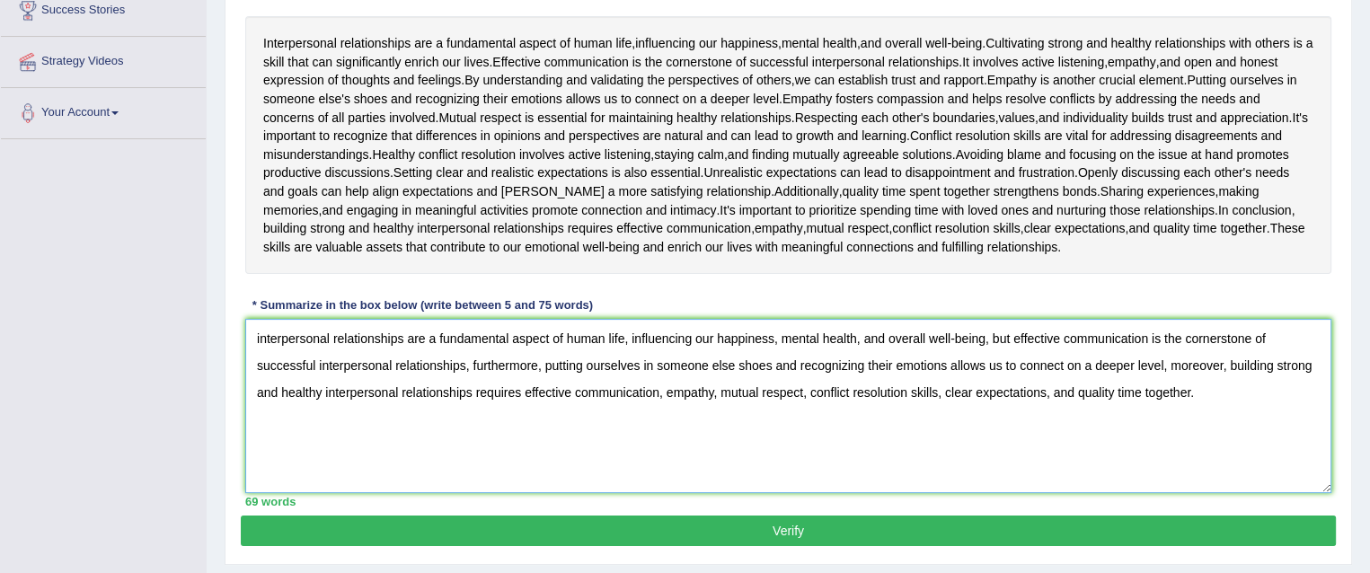
click at [1165, 362] on textarea "interpersonal relationships are a fundamental aspect of human life, influencing…" at bounding box center [788, 406] width 1086 height 174
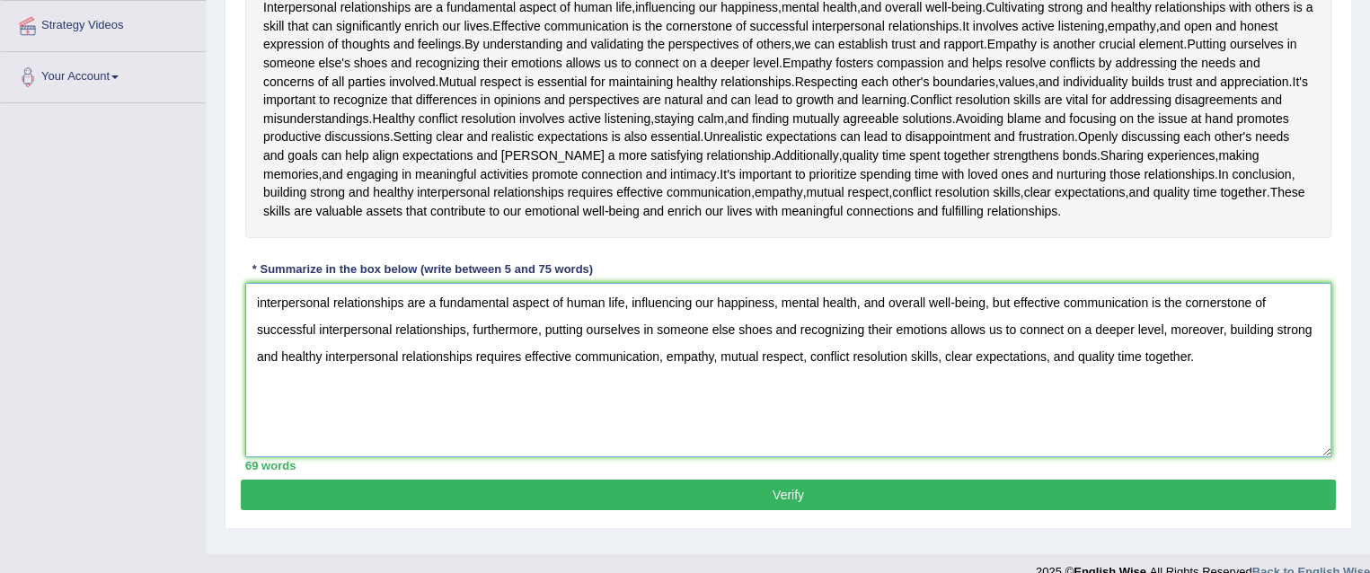
scroll to position [370, 0]
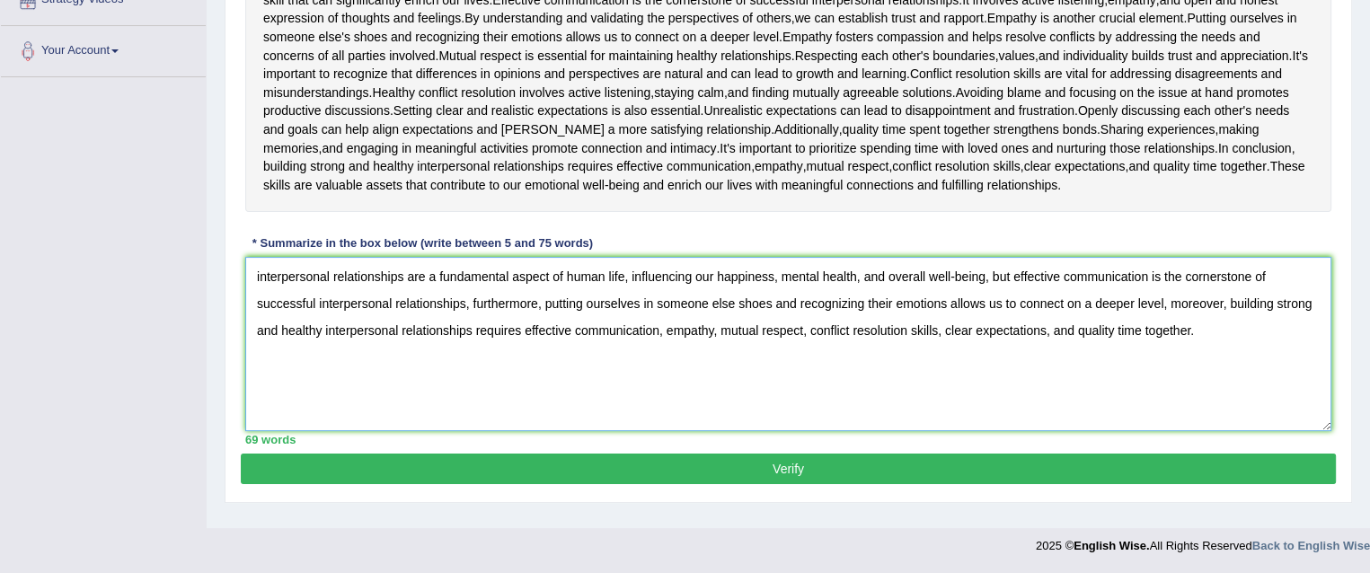
type textarea "interpersonal relationships are a fundamental aspect of human life, influencing…"
click at [677, 472] on button "Verify" at bounding box center [788, 469] width 1095 height 31
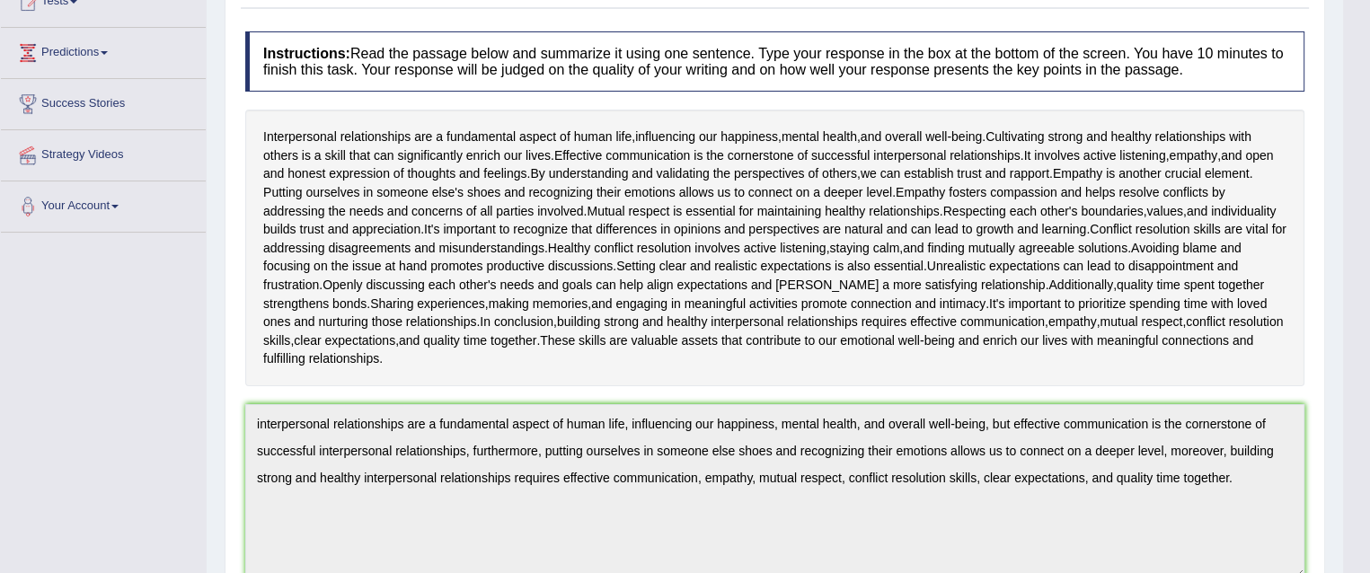
scroll to position [806, 0]
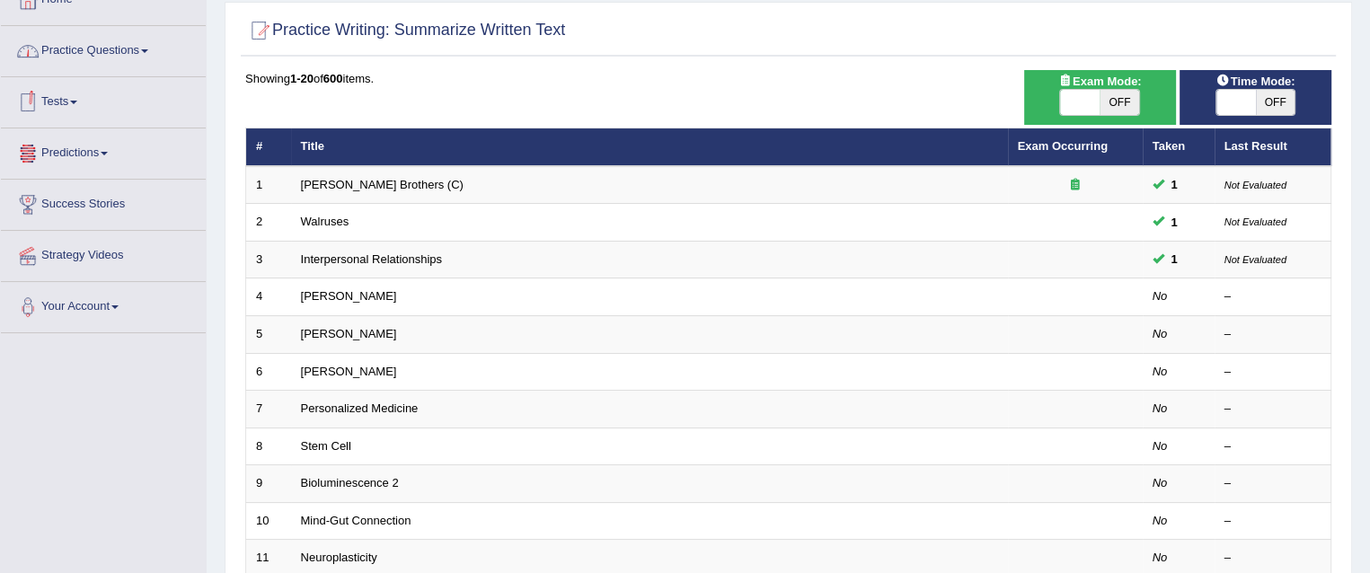
drag, startPoint x: 0, startPoint y: 0, endPoint x: 147, endPoint y: 50, distance: 155.7
click at [147, 50] on span at bounding box center [144, 51] width 7 height 4
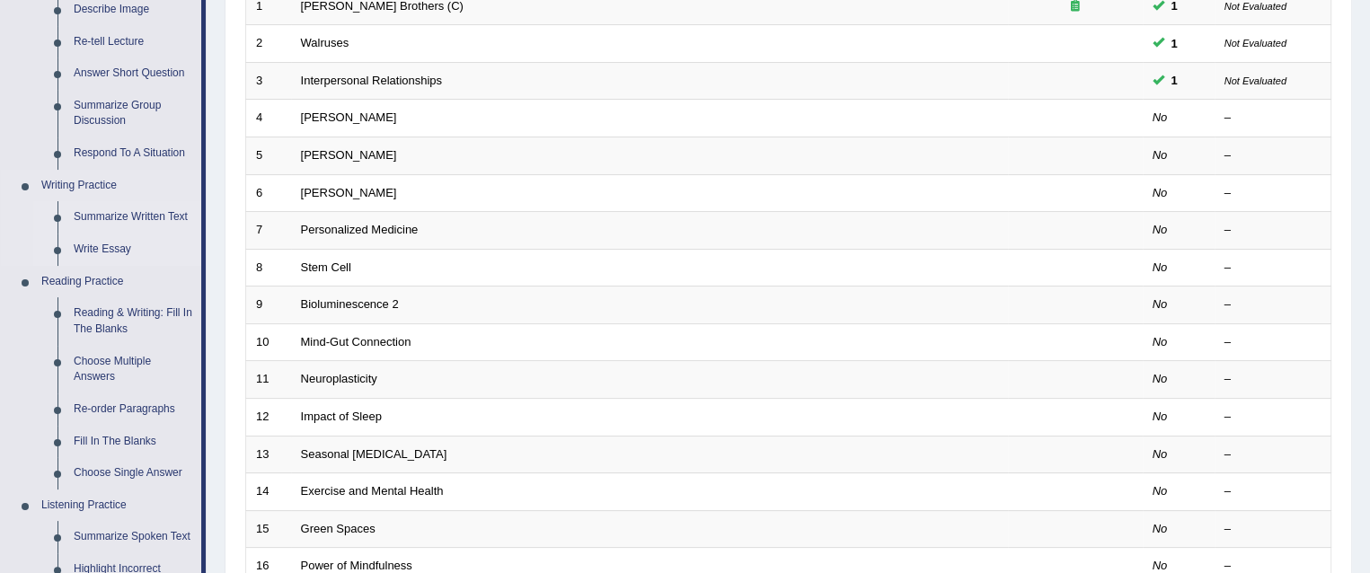
scroll to position [305, 0]
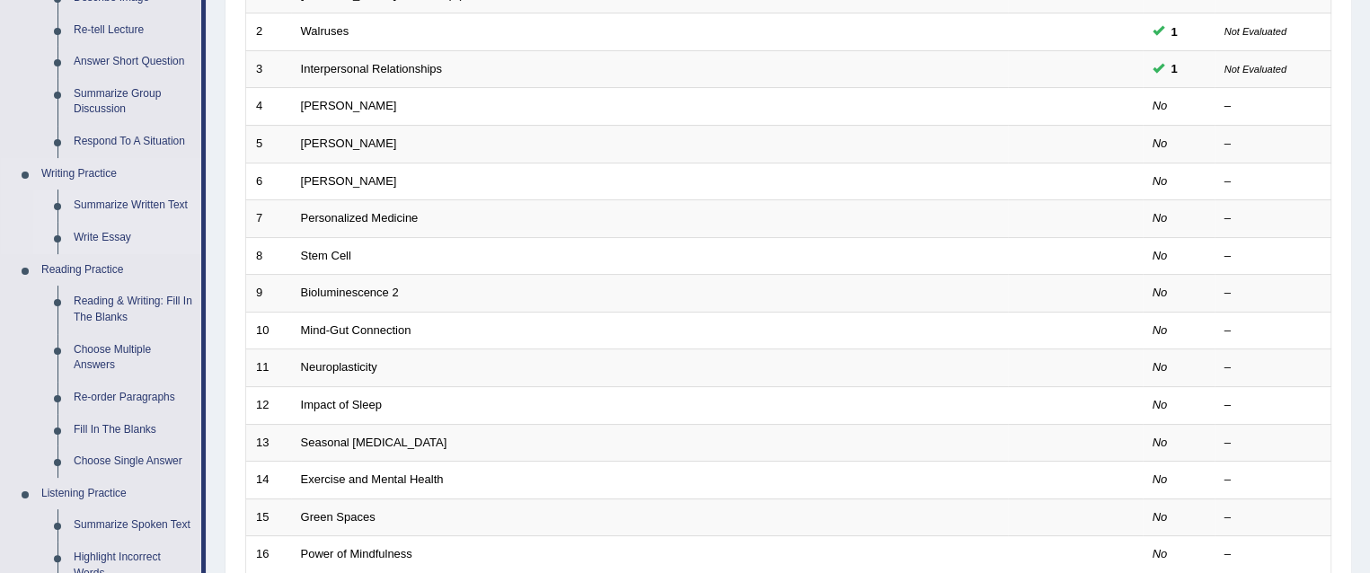
click at [118, 241] on link "Write Essay" at bounding box center [134, 238] width 136 height 32
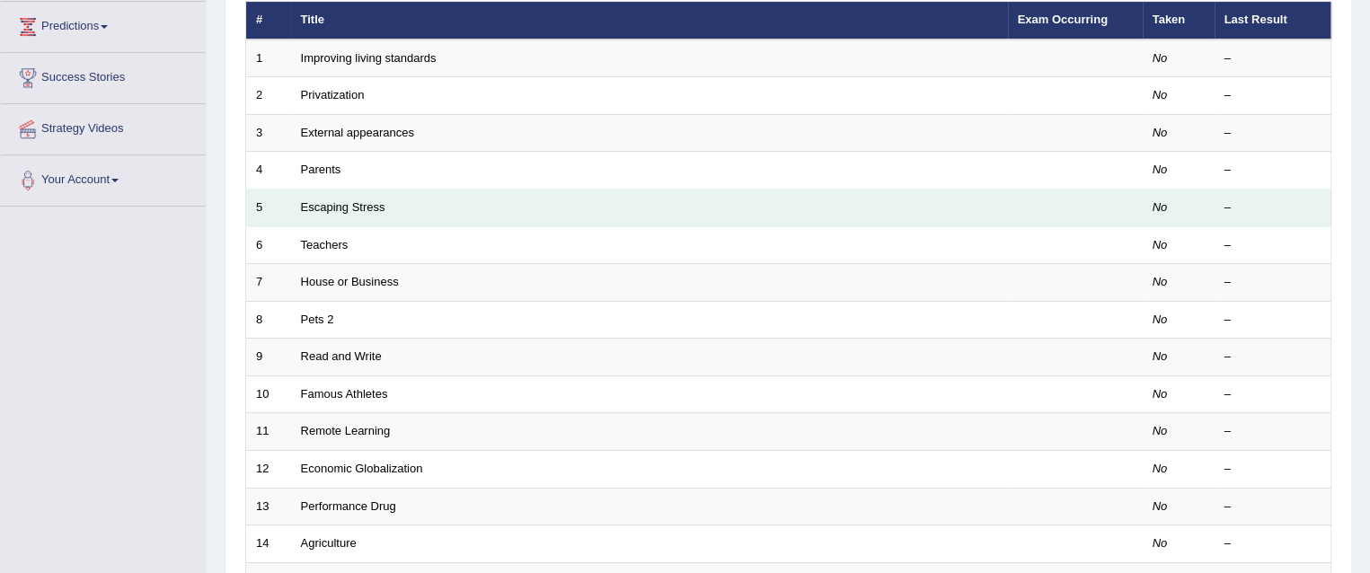
scroll to position [241, 0]
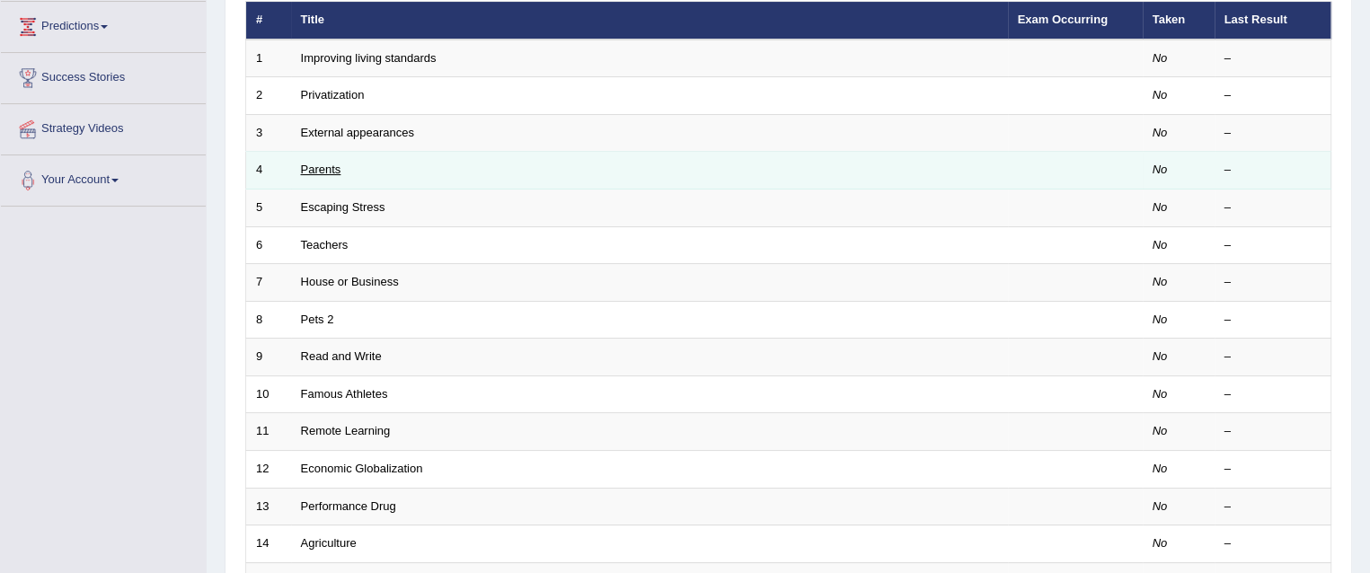
click at [325, 165] on link "Parents" at bounding box center [321, 169] width 40 height 13
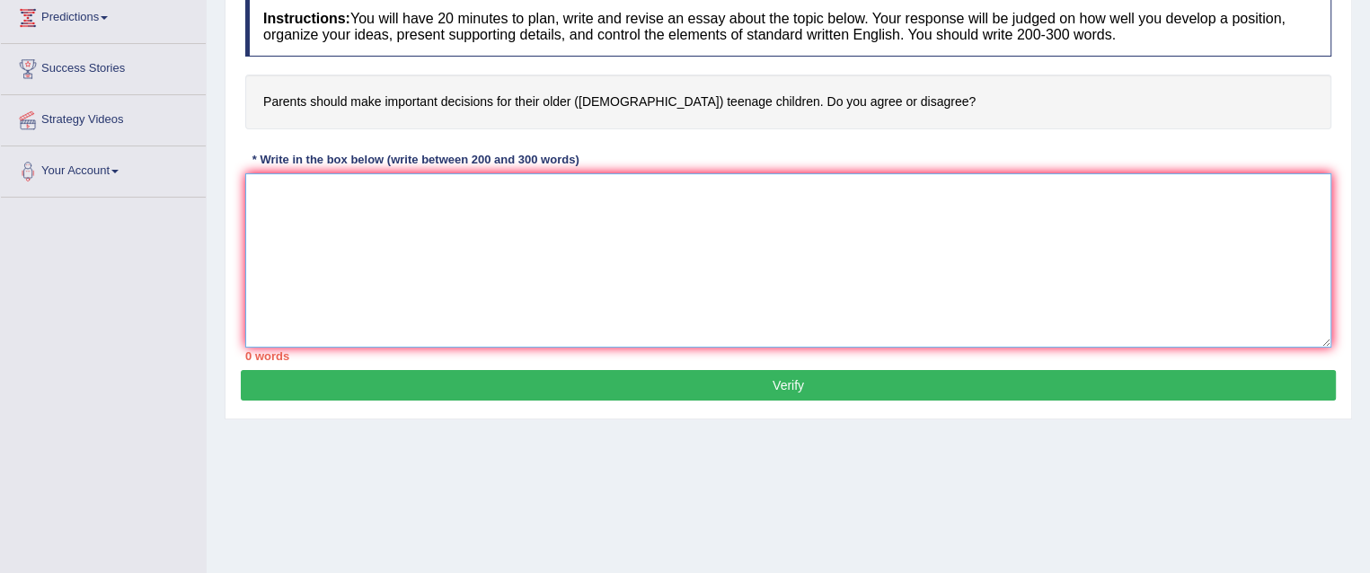
click at [755, 261] on textarea at bounding box center [788, 260] width 1086 height 174
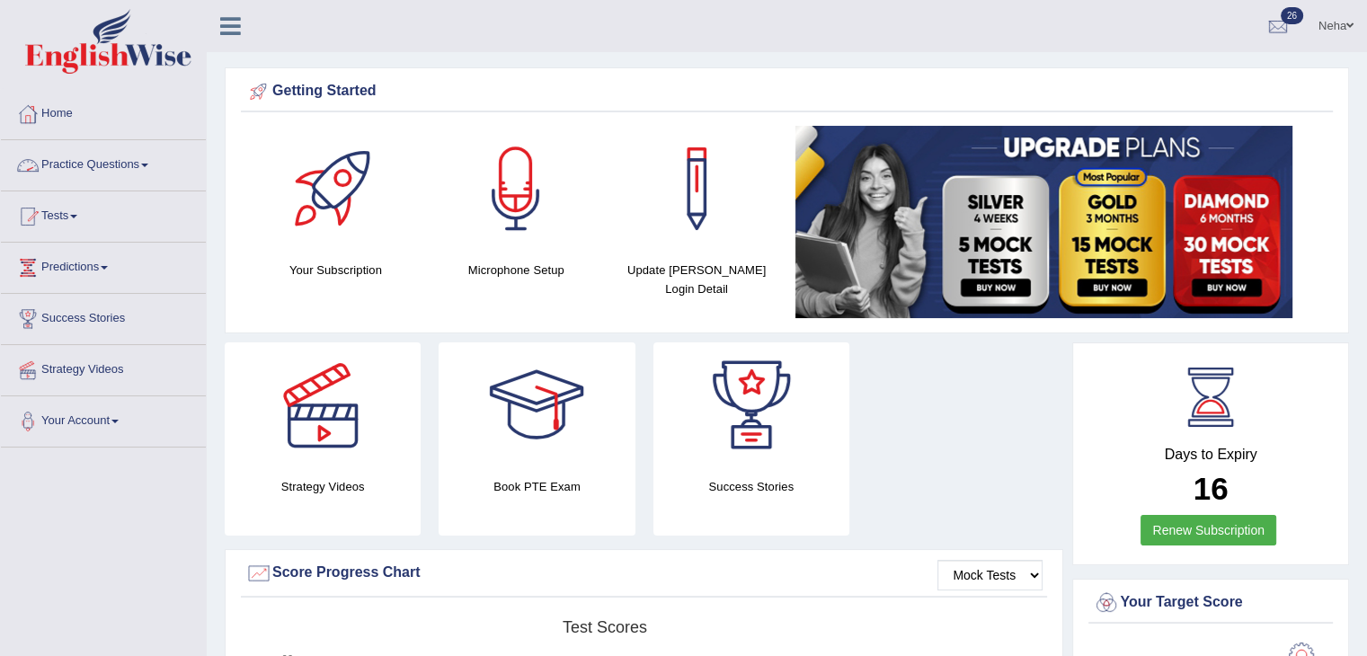
click at [128, 159] on link "Practice Questions" at bounding box center [103, 162] width 205 height 45
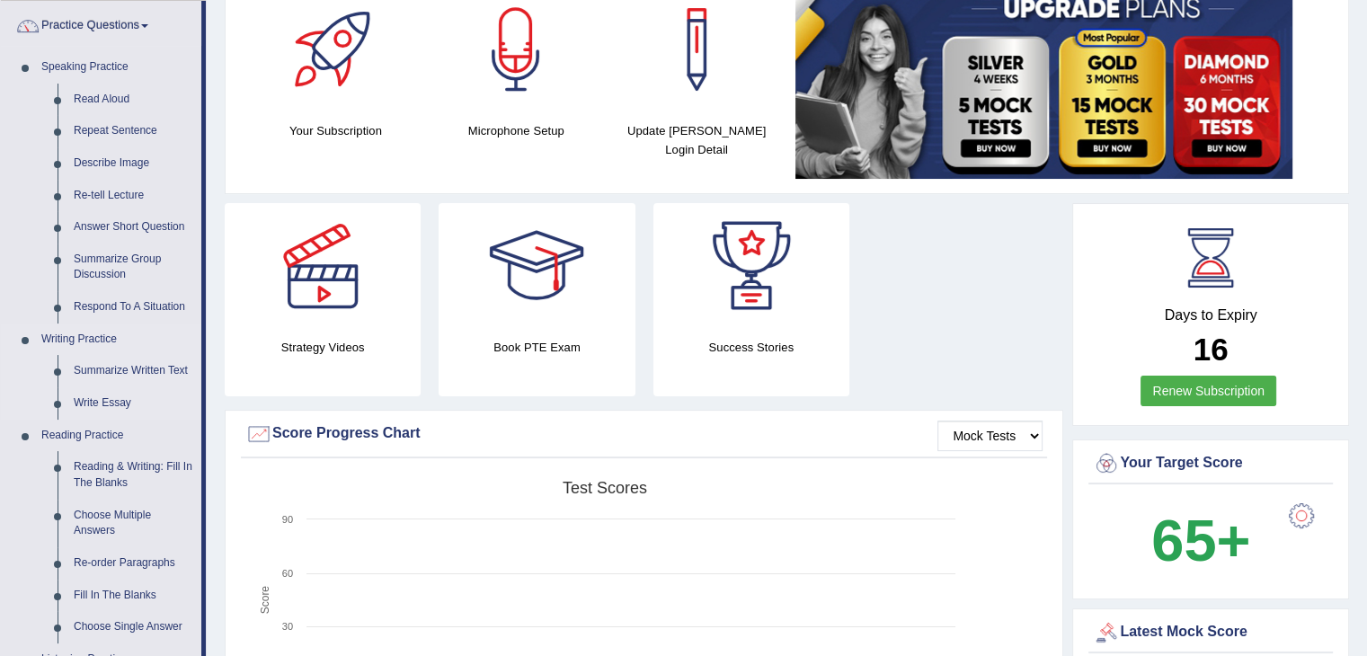
scroll to position [140, 0]
click at [121, 402] on link "Write Essay" at bounding box center [134, 402] width 136 height 32
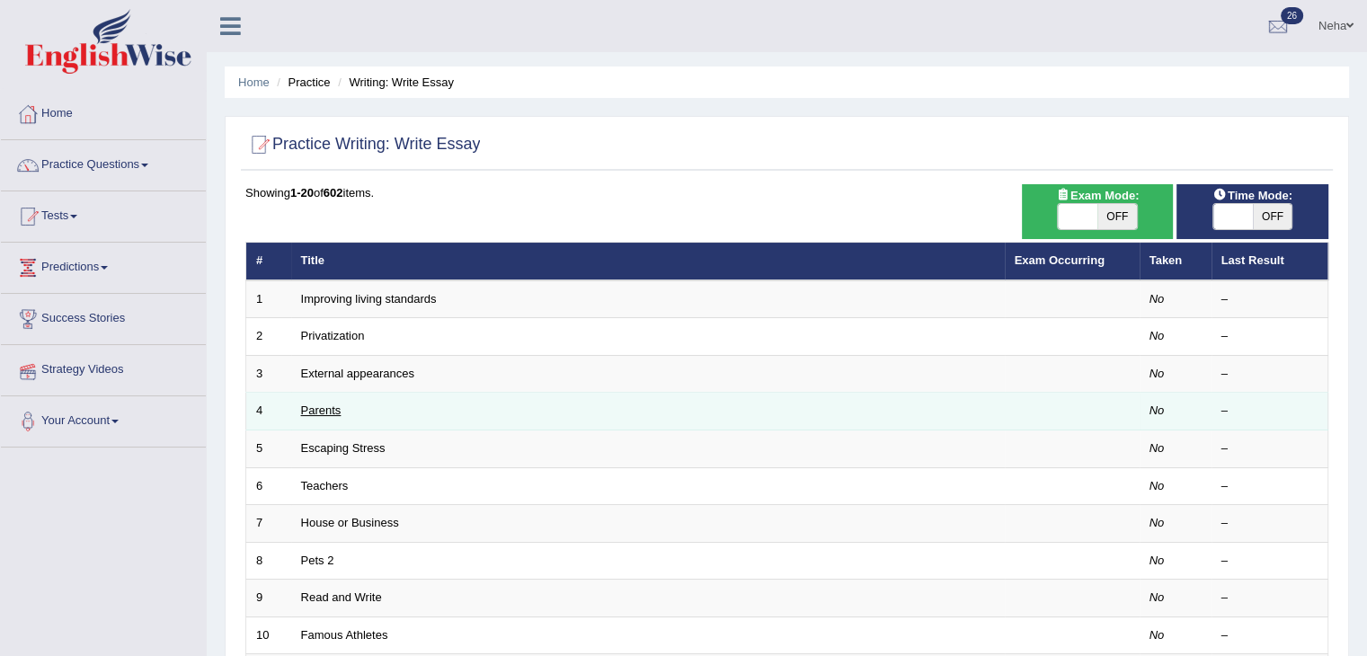
click at [340, 406] on link "Parents" at bounding box center [321, 409] width 40 height 13
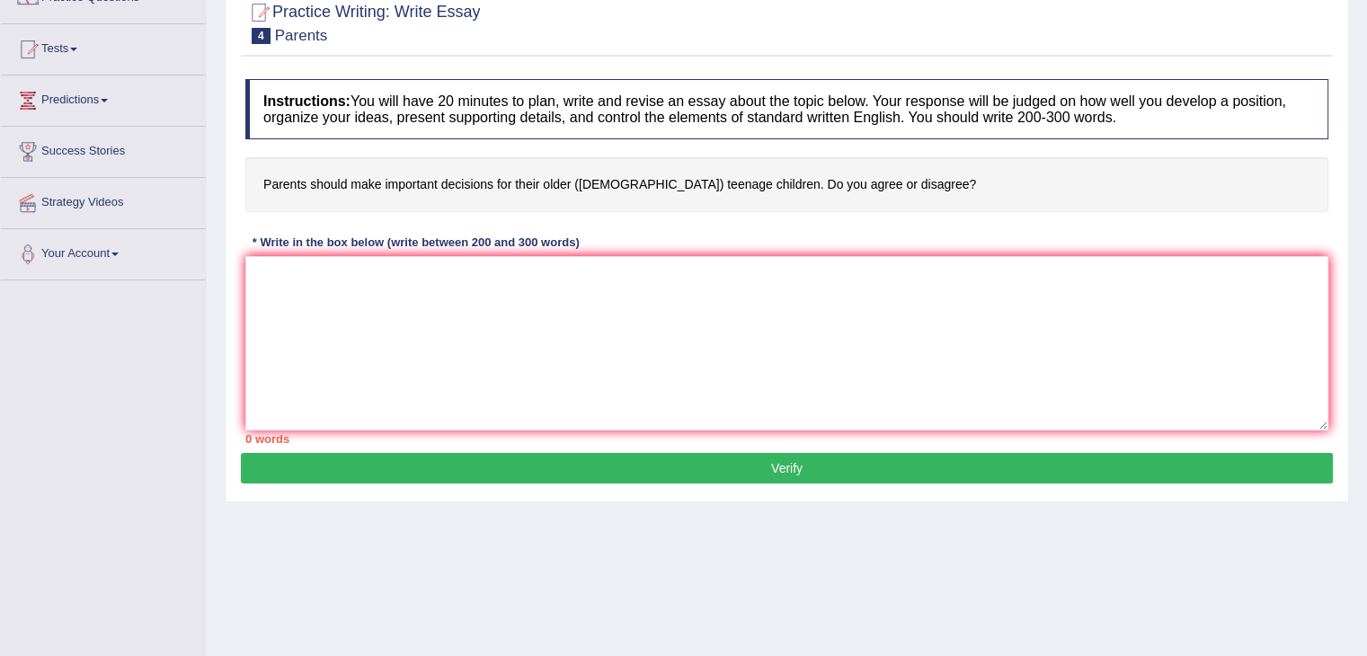
scroll to position [168, 0]
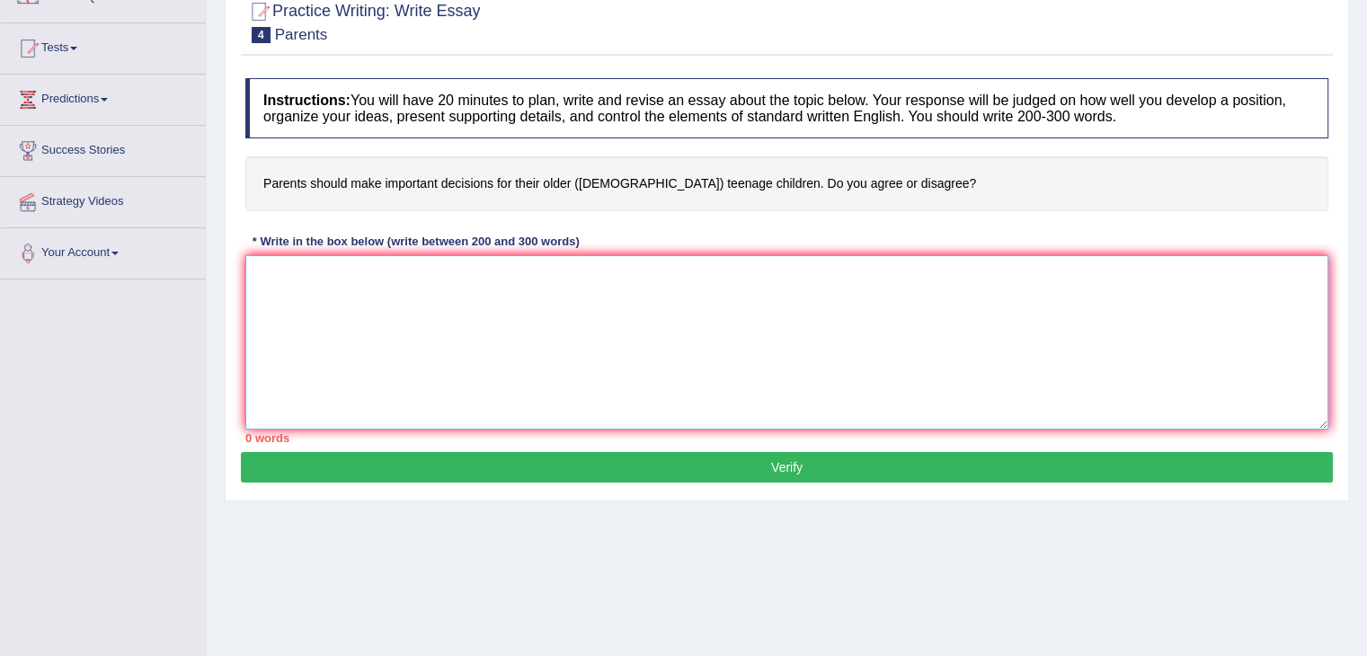
paste textarea "The increasing influence of (essay topic) on our lives has ignited numerous dis…"
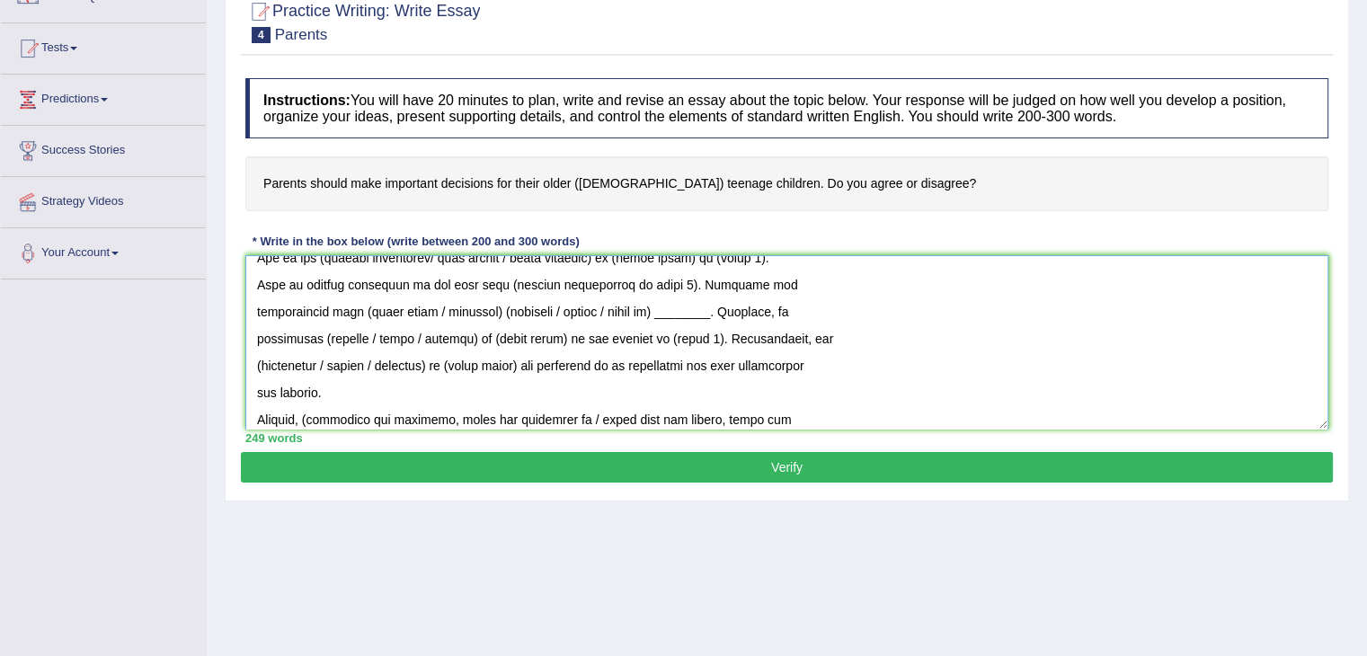
scroll to position [0, 0]
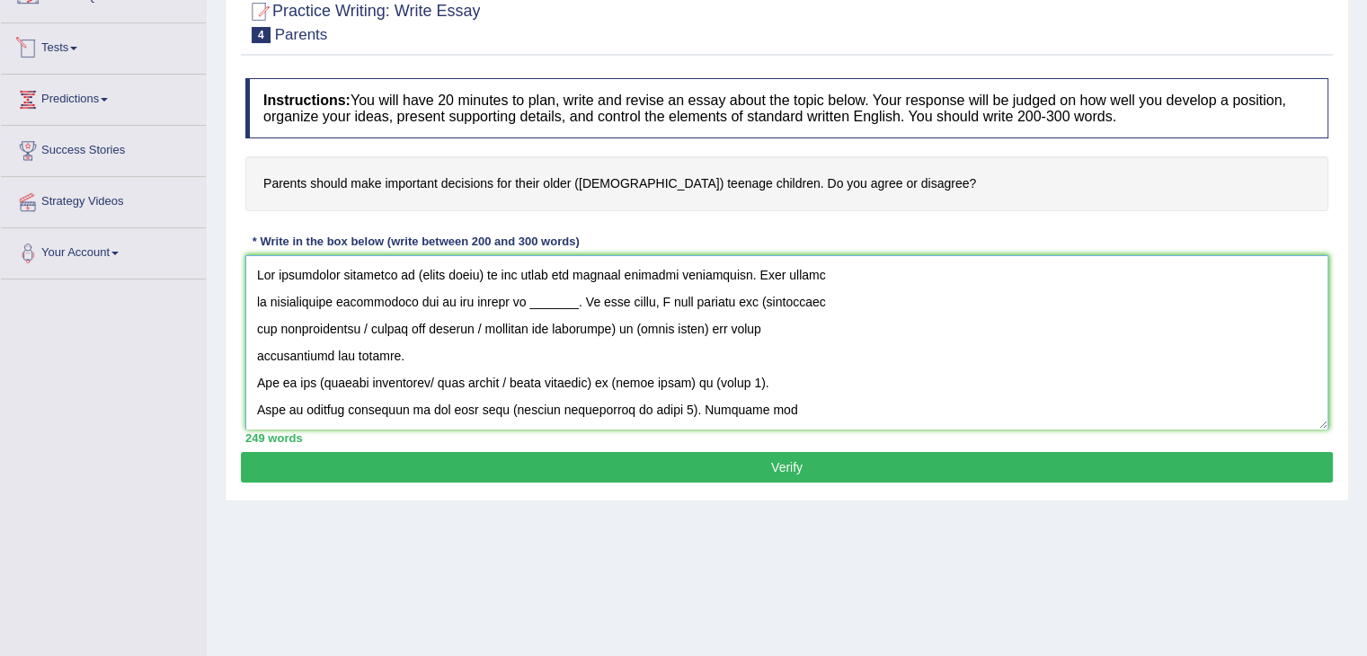
type textarea "The increasing influence of (essay topic) on our lives has ignited numerous dis…"
